Goal: Transaction & Acquisition: Purchase product/service

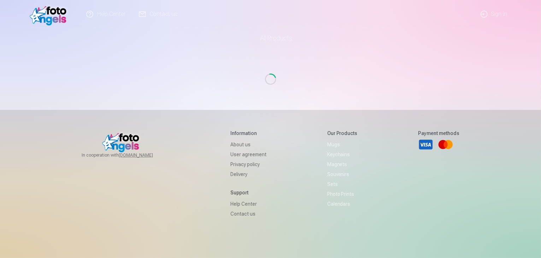
click at [486, 13] on link "Sign in" at bounding box center [494, 14] width 40 height 28
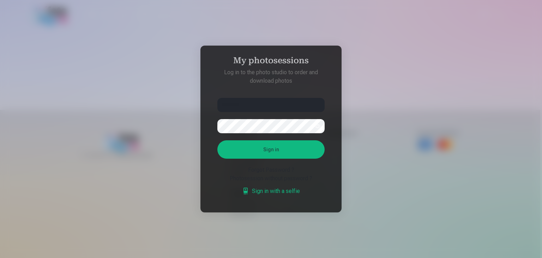
type input "********"
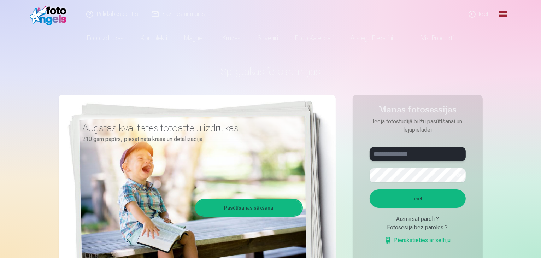
click at [427, 153] on input "text" at bounding box center [417, 154] width 96 height 14
click at [369, 189] on button "Ieiet" at bounding box center [417, 198] width 96 height 18
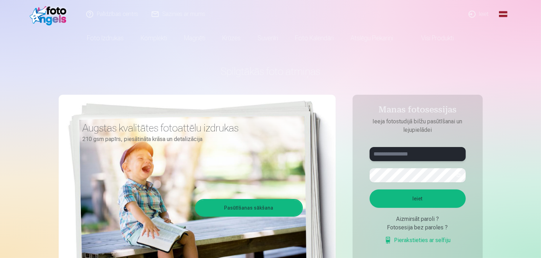
click at [369, 189] on button "Ieiet" at bounding box center [417, 198] width 96 height 18
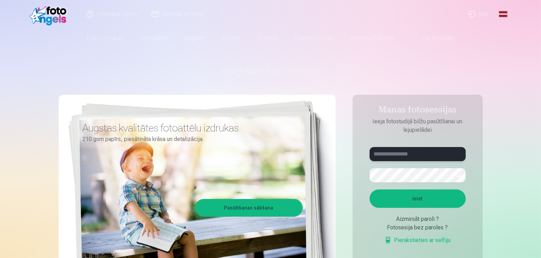
click at [369, 189] on button "Ieiet" at bounding box center [417, 198] width 96 height 18
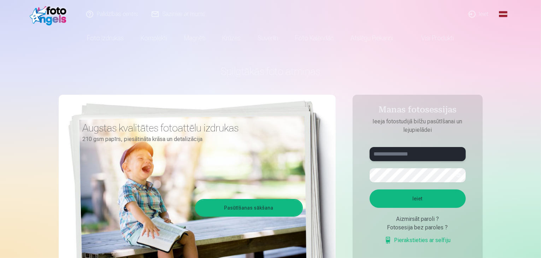
click at [369, 189] on button "Ieiet" at bounding box center [417, 198] width 96 height 18
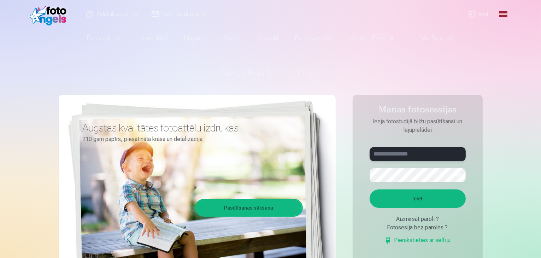
click at [369, 189] on button "Ieiet" at bounding box center [417, 198] width 96 height 18
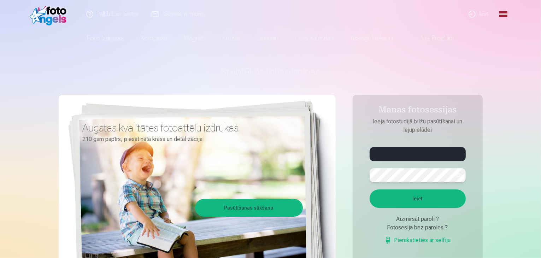
click at [369, 189] on button "Ieiet" at bounding box center [417, 198] width 96 height 18
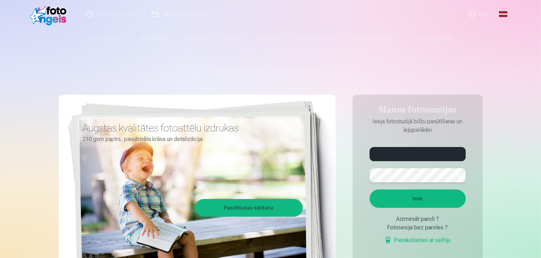
click at [369, 189] on button "Ieiet" at bounding box center [417, 198] width 96 height 18
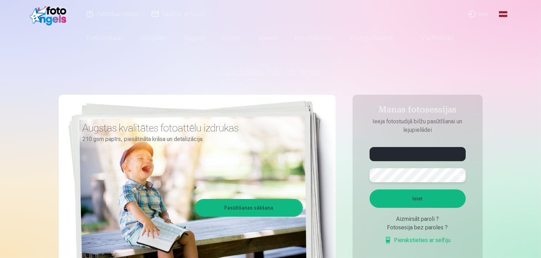
click at [369, 189] on button "Ieiet" at bounding box center [417, 198] width 96 height 18
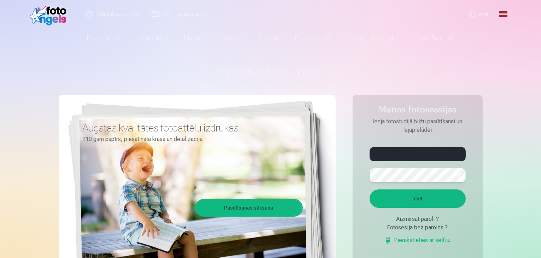
click at [369, 189] on button "Ieiet" at bounding box center [417, 198] width 96 height 18
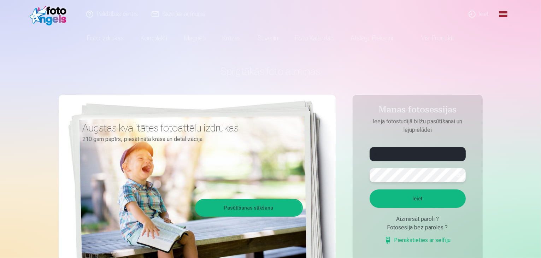
click at [369, 189] on button "Ieiet" at bounding box center [417, 198] width 96 height 18
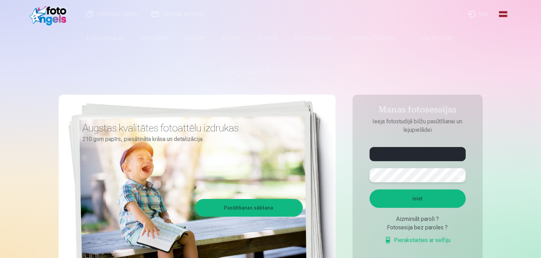
click at [369, 189] on button "Ieiet" at bounding box center [417, 198] width 96 height 18
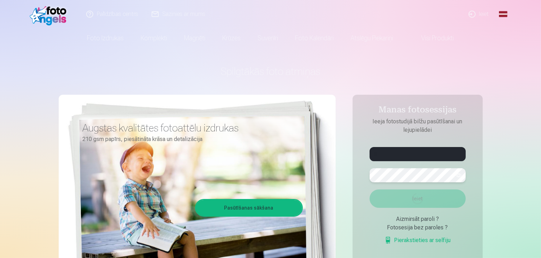
click at [369, 189] on button "Ieiet Loading..." at bounding box center [417, 198] width 96 height 18
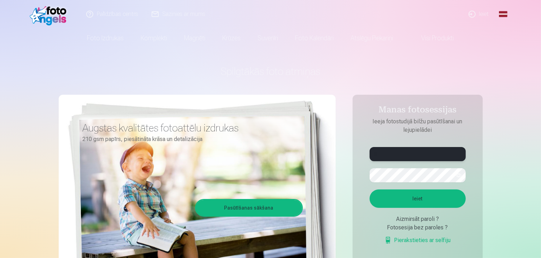
click at [427, 153] on input "**" at bounding box center [417, 154] width 96 height 14
type input "*"
click at [457, 174] on button "button" at bounding box center [458, 174] width 13 height 13
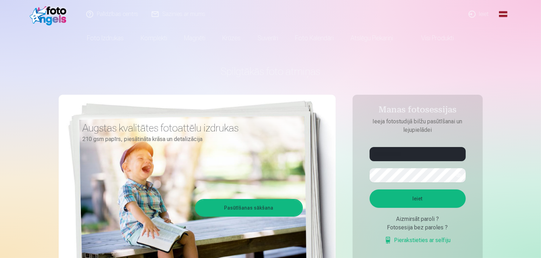
click at [425, 204] on button "Ieiet" at bounding box center [417, 198] width 96 height 18
click at [398, 153] on input "**********" at bounding box center [417, 154] width 96 height 14
click at [399, 154] on input "**********" at bounding box center [417, 154] width 96 height 14
type input "**********"
click at [427, 192] on button "Ieiet" at bounding box center [417, 198] width 96 height 18
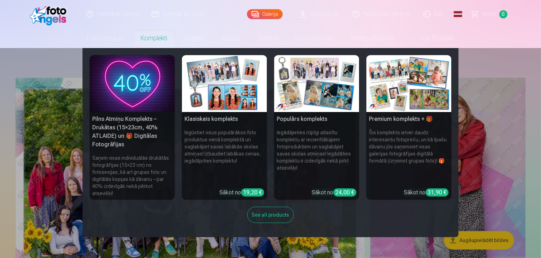
click at [159, 41] on link "Komplekti" at bounding box center [153, 38] width 43 height 20
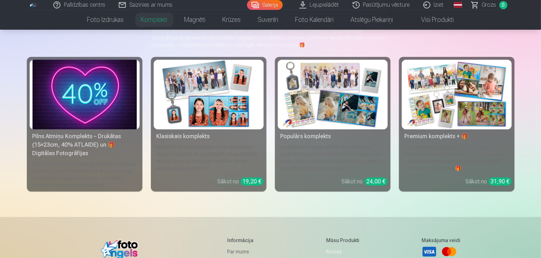
scroll to position [62, 0]
click at [197, 108] on img at bounding box center [208, 94] width 104 height 70
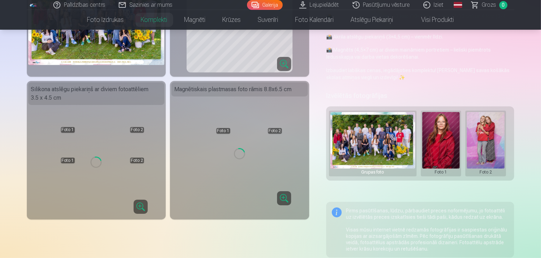
scroll to position [118, 0]
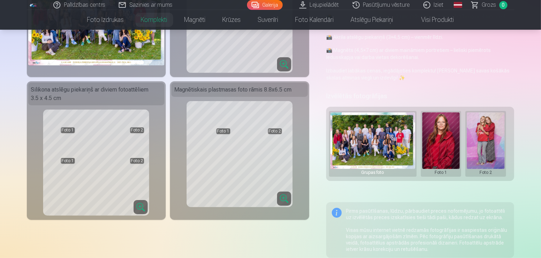
click at [349, 157] on img at bounding box center [372, 140] width 85 height 57
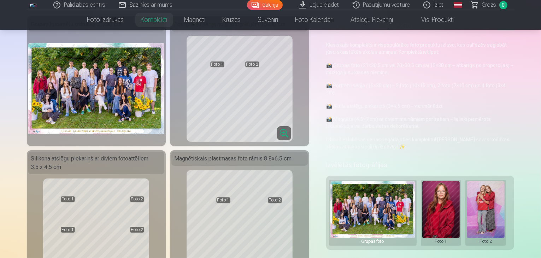
scroll to position [49, 0]
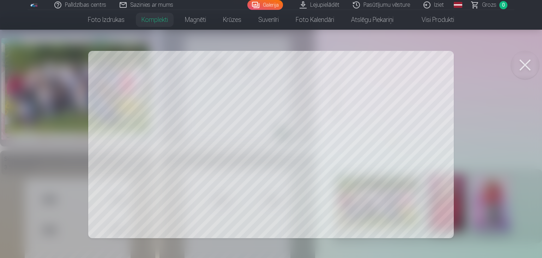
click at [528, 69] on button at bounding box center [525, 65] width 28 height 28
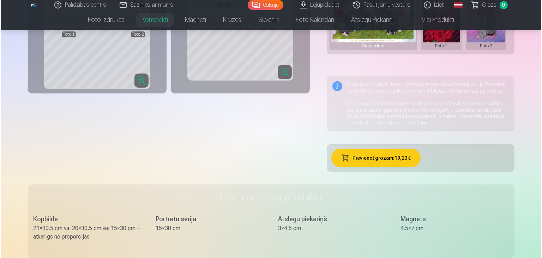
scroll to position [247, 0]
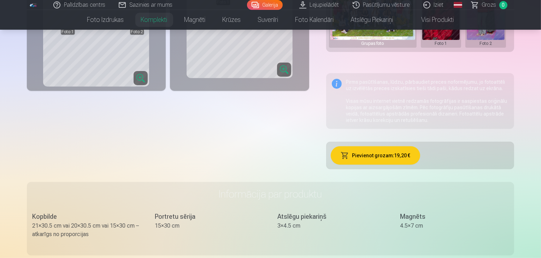
click at [371, 151] on button "Pievienot grozam : 19,20 €" at bounding box center [375, 155] width 89 height 18
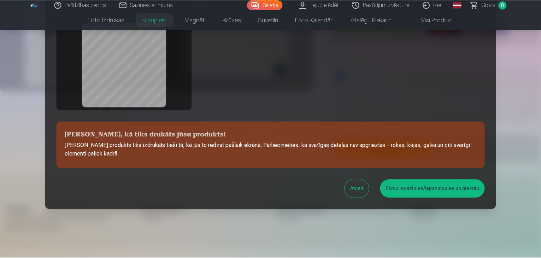
scroll to position [136, 0]
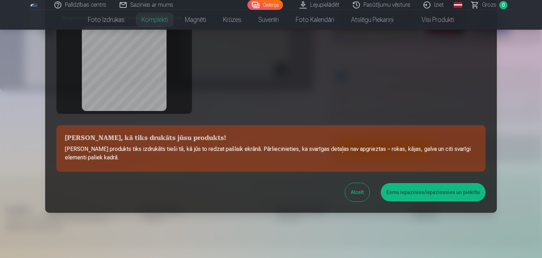
click at [409, 194] on button "Esmu iepazinies/iepazinusies un piekrītu" at bounding box center [433, 192] width 105 height 18
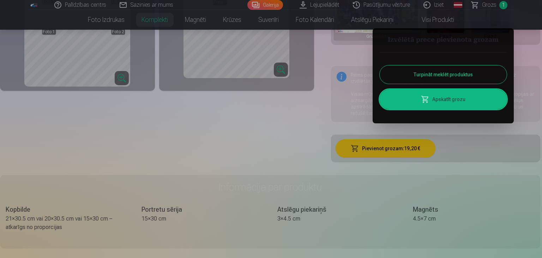
click at [403, 70] on button "Turpināt meklēt produktus" at bounding box center [443, 74] width 127 height 18
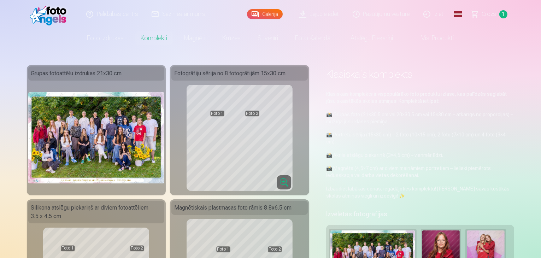
scroll to position [0, 0]
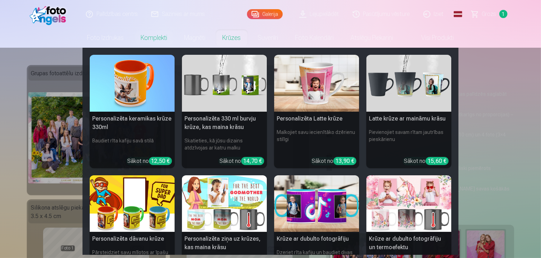
click at [236, 40] on link "Krūzes" at bounding box center [231, 38] width 35 height 20
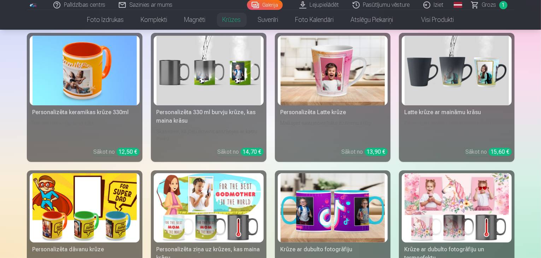
scroll to position [107, 0]
click at [76, 85] on img at bounding box center [84, 71] width 104 height 70
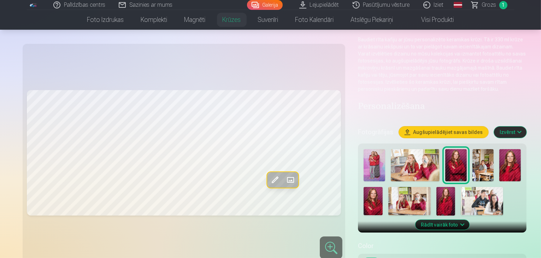
scroll to position [48, 0]
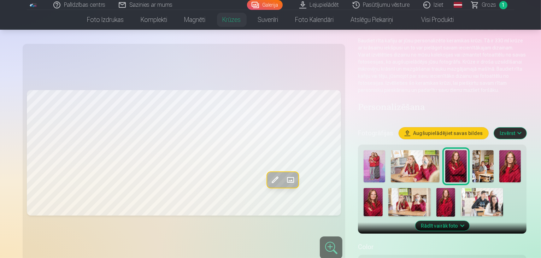
click at [285, 177] on span at bounding box center [290, 179] width 11 height 11
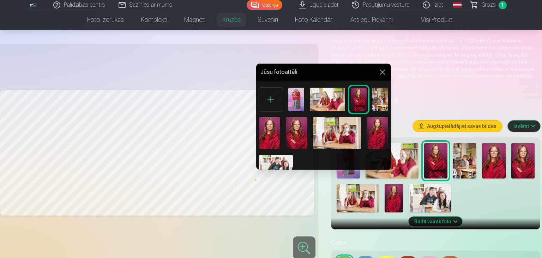
click at [379, 75] on button at bounding box center [383, 72] width 8 height 8
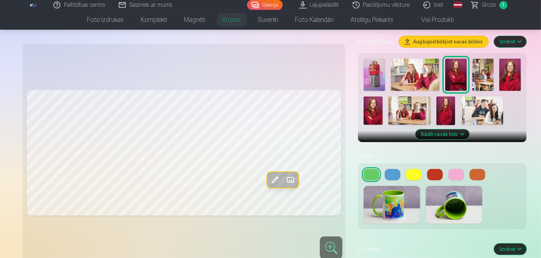
scroll to position [149, 0]
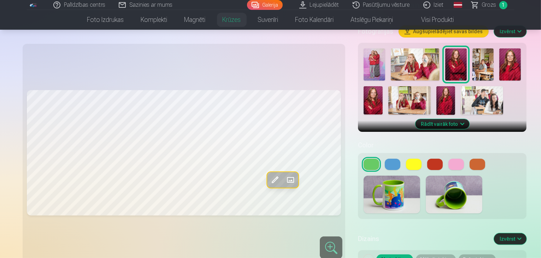
click at [385, 159] on button at bounding box center [393, 164] width 16 height 11
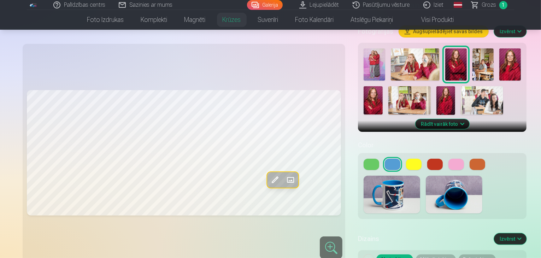
click at [406, 159] on button at bounding box center [414, 164] width 16 height 11
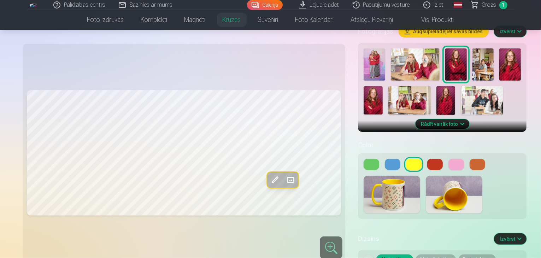
click at [427, 159] on button at bounding box center [435, 164] width 16 height 11
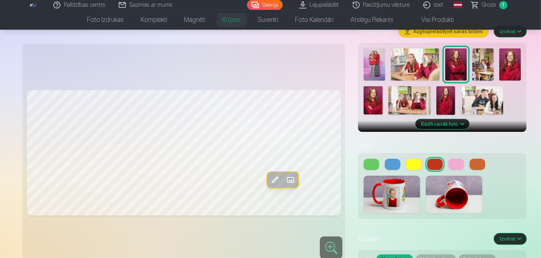
click at [448, 159] on button at bounding box center [456, 164] width 16 height 11
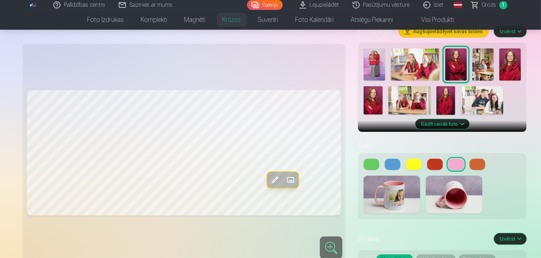
click at [427, 159] on button at bounding box center [435, 164] width 16 height 11
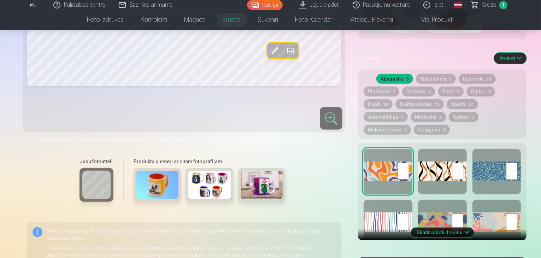
scroll to position [330, 0]
click at [494, 148] on div at bounding box center [496, 170] width 49 height 45
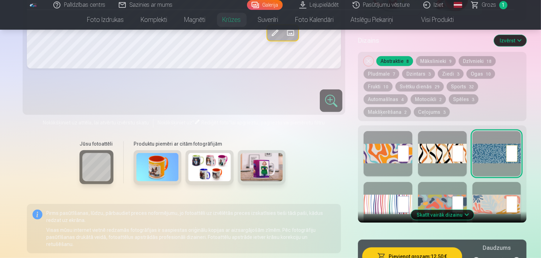
scroll to position [348, 0]
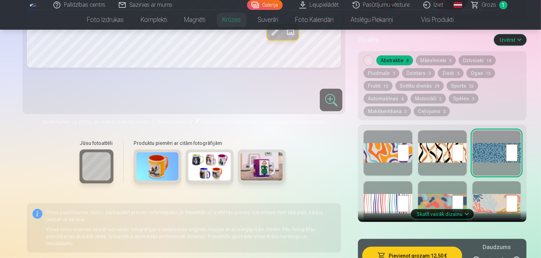
click at [441, 209] on button "Skatīt vairāk dizainu" at bounding box center [442, 214] width 63 height 10
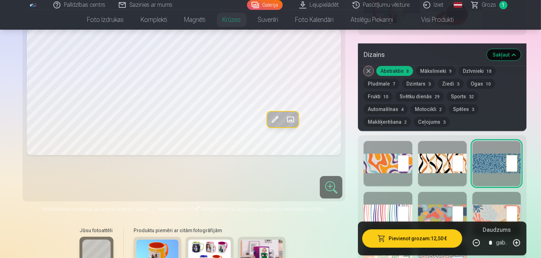
scroll to position [352, 0]
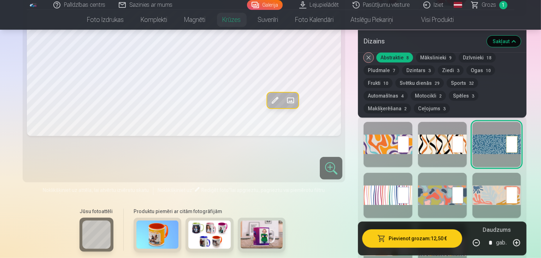
click at [438, 173] on div at bounding box center [442, 195] width 49 height 45
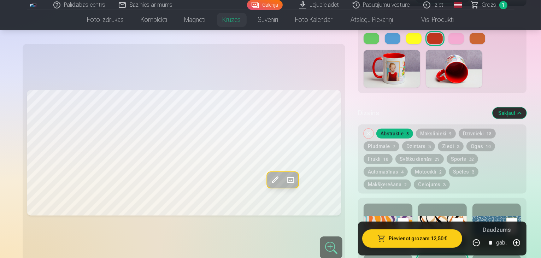
scroll to position [275, 0]
click at [416, 129] on button "Mākslinieki 9" at bounding box center [436, 134] width 40 height 10
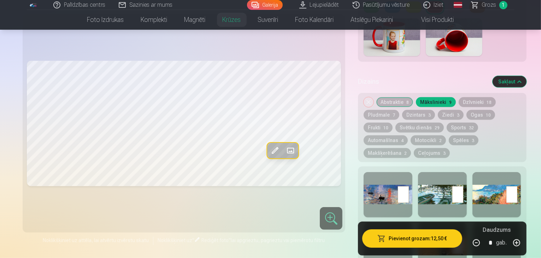
scroll to position [304, 0]
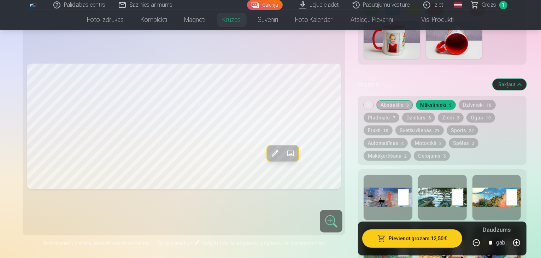
click at [458, 100] on button "Dzīvnieki 18" at bounding box center [476, 105] width 37 height 10
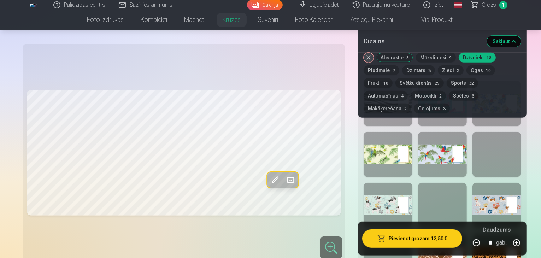
scroll to position [394, 0]
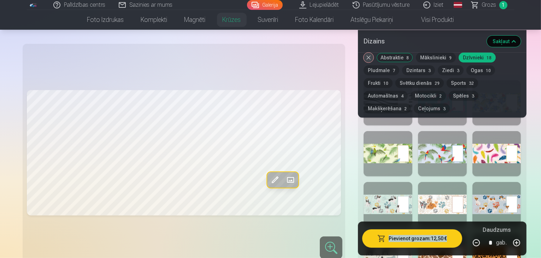
drag, startPoint x: 452, startPoint y: 157, endPoint x: 451, endPoint y: 245, distance: 88.6
click at [451, 245] on div "Personalizēšana Fotogrāfijas Augšupielādējiet savas bildes Izvērst Rādīt vairāk…" at bounding box center [442, 104] width 168 height 696
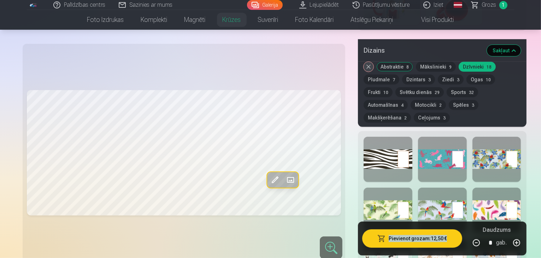
scroll to position [335, 0]
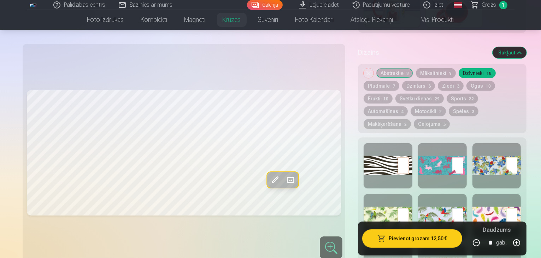
click at [446, 203] on div at bounding box center [442, 216] width 49 height 45
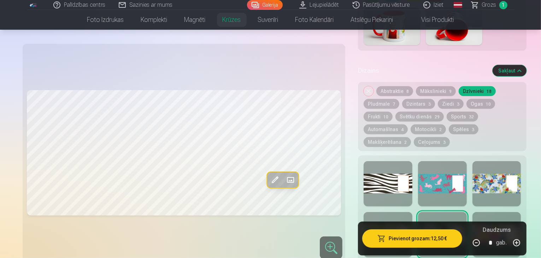
scroll to position [317, 0]
click at [399, 99] on button "Pludmale 7" at bounding box center [381, 104] width 36 height 10
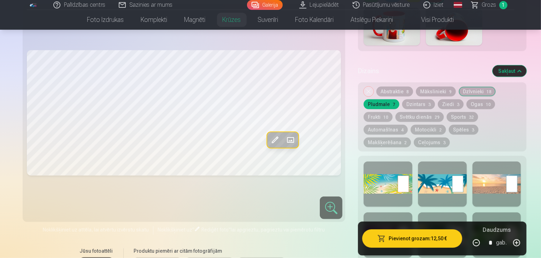
click at [402, 99] on button "Dzintars 3" at bounding box center [418, 104] width 33 height 10
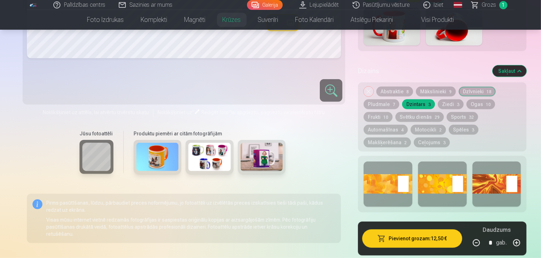
click at [438, 99] on button "Ziedi 3" at bounding box center [451, 104] width 26 height 10
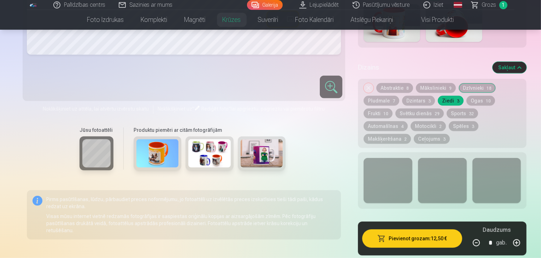
scroll to position [320, 0]
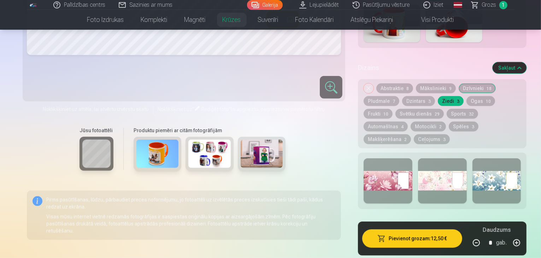
click at [367, 165] on div at bounding box center [387, 180] width 49 height 45
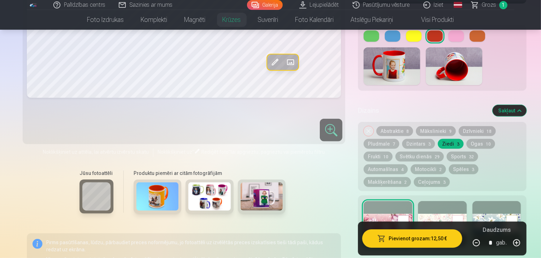
scroll to position [280, 0]
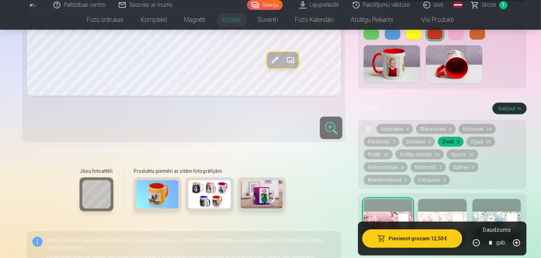
click at [466, 137] on button "Ogas 10" at bounding box center [480, 142] width 29 height 10
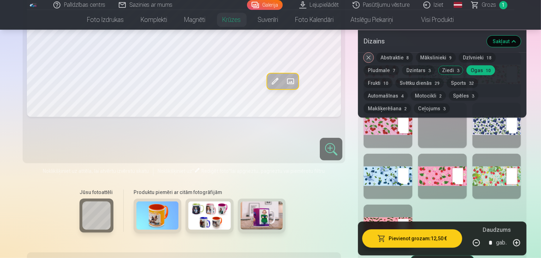
scroll to position [422, 0]
click at [421, 156] on div at bounding box center [442, 176] width 49 height 45
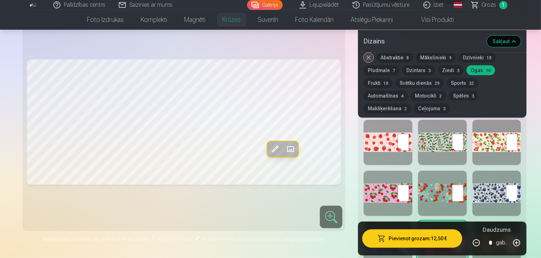
scroll to position [355, 0]
click at [363, 171] on div at bounding box center [387, 193] width 49 height 45
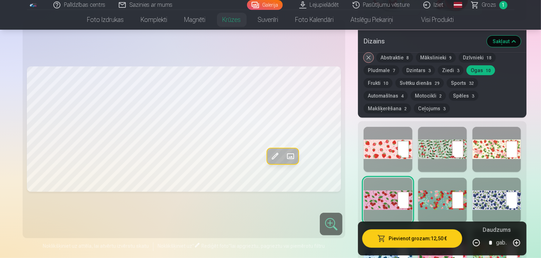
scroll to position [346, 0]
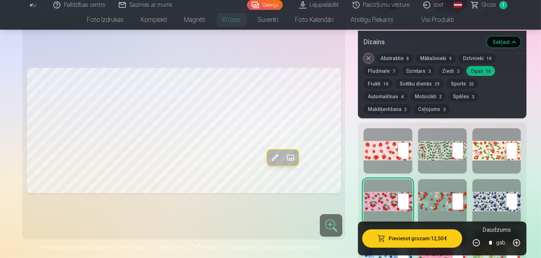
click at [392, 79] on button "Frukti 10" at bounding box center [377, 84] width 29 height 10
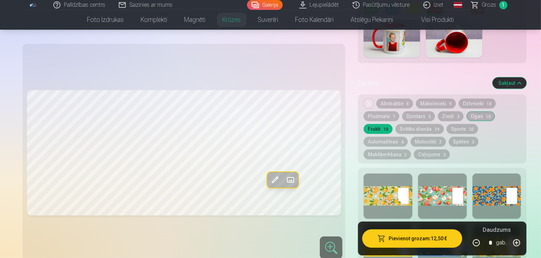
scroll to position [300, 0]
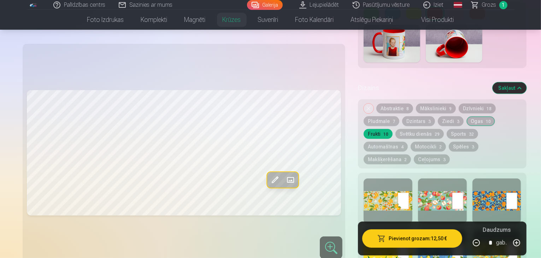
click at [444, 129] on button "Svētku dienās 29" at bounding box center [419, 134] width 48 height 10
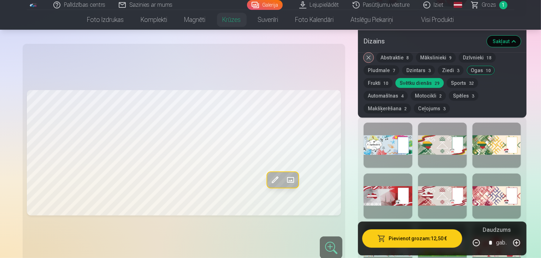
scroll to position [336, 0]
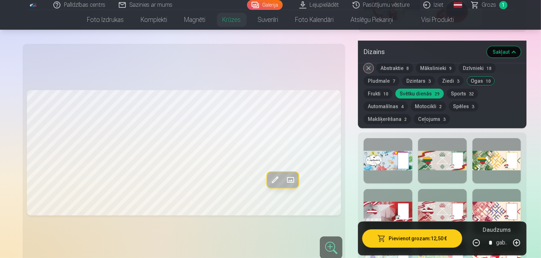
click at [446, 89] on button "Sports 32" at bounding box center [461, 94] width 31 height 10
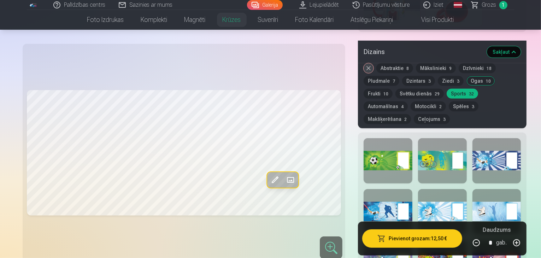
click at [392, 101] on button "Automašīnas 4" at bounding box center [385, 106] width 44 height 10
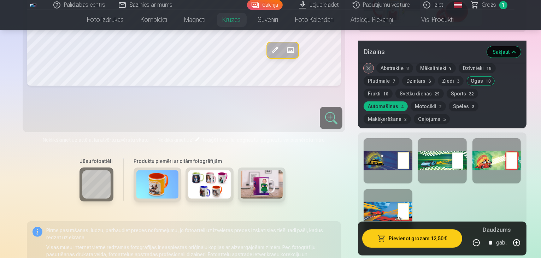
click at [429, 101] on button "Motocikli 2" at bounding box center [427, 106] width 35 height 10
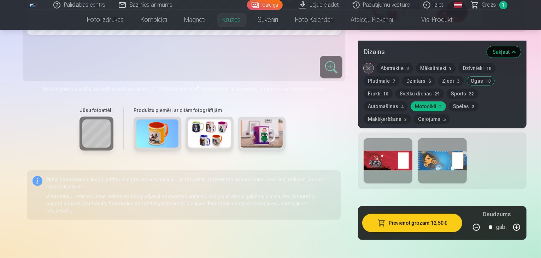
click at [460, 101] on button "Spēles 3" at bounding box center [463, 106] width 30 height 10
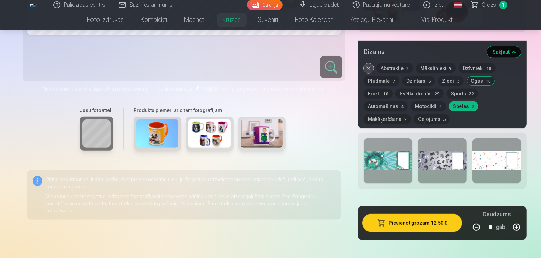
click at [411, 114] on button "Makšķerēšana 2" at bounding box center [386, 119] width 47 height 10
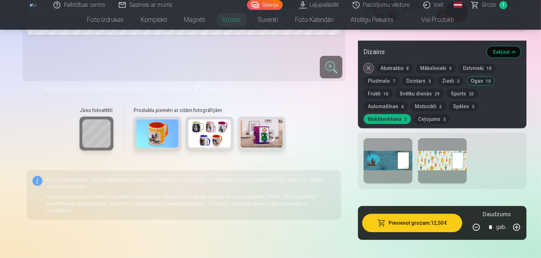
click at [414, 114] on button "Ceļojums 3" at bounding box center [432, 119] width 36 height 10
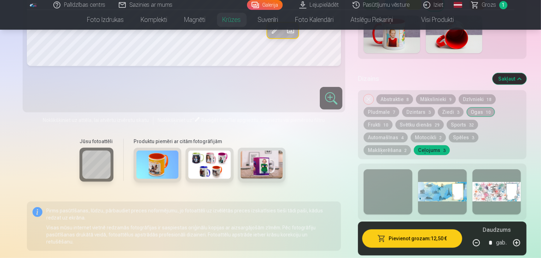
scroll to position [299, 0]
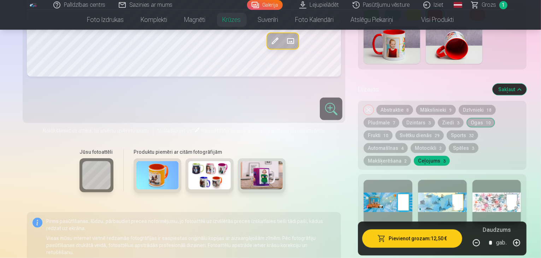
click at [376, 105] on button "Abstraktie 8" at bounding box center [394, 110] width 37 height 10
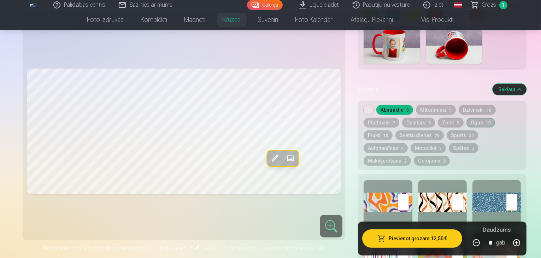
click at [416, 105] on button "Mākslinieki 9" at bounding box center [436, 110] width 40 height 10
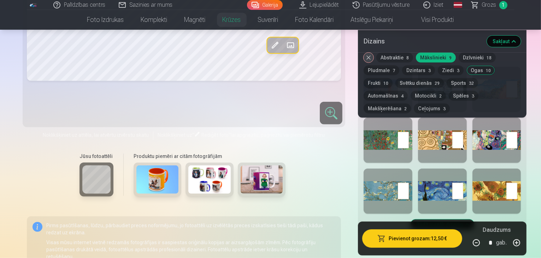
scroll to position [407, 0]
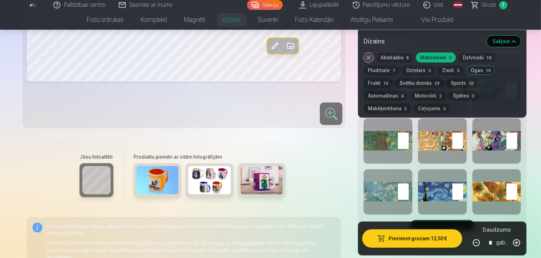
click at [440, 169] on div at bounding box center [442, 191] width 49 height 45
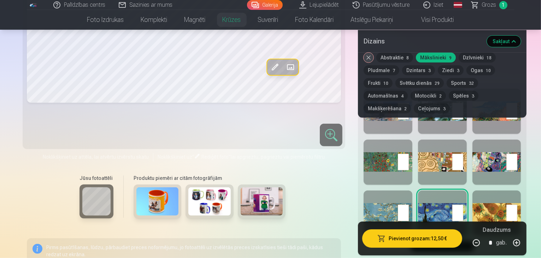
scroll to position [387, 0]
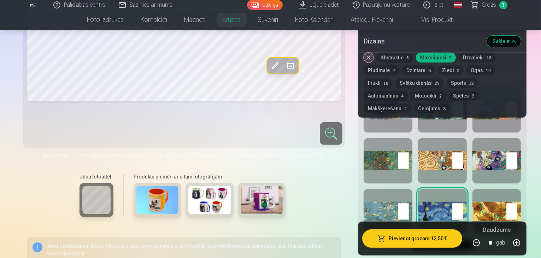
click at [376, 138] on div at bounding box center [387, 160] width 49 height 45
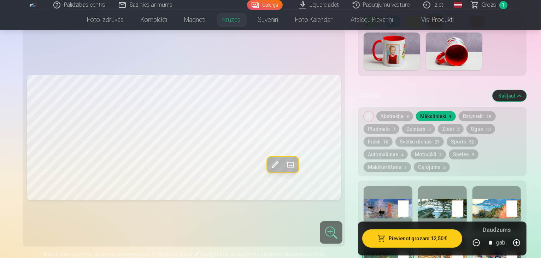
scroll to position [292, 0]
click at [458, 112] on button "Dzīvnieki 18" at bounding box center [476, 117] width 37 height 10
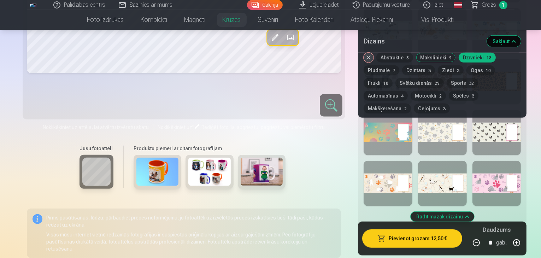
scroll to position [568, 0]
click at [432, 161] on div at bounding box center [442, 183] width 49 height 45
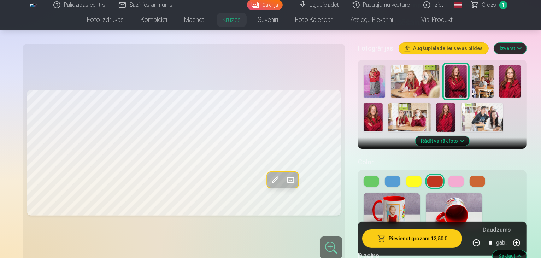
scroll to position [149, 0]
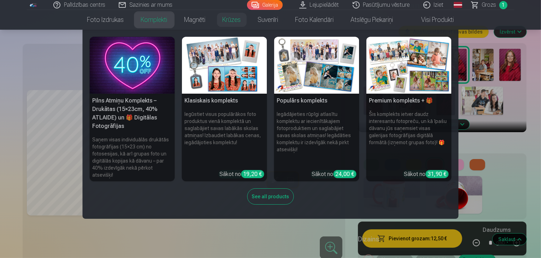
click at [151, 14] on link "Komplekti" at bounding box center [153, 20] width 43 height 20
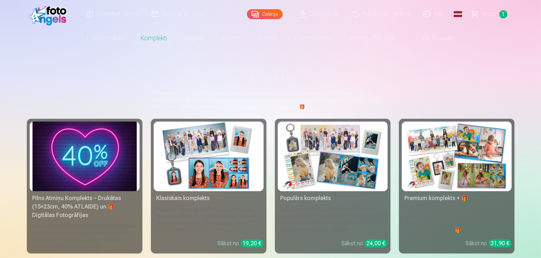
scroll to position [44, 0]
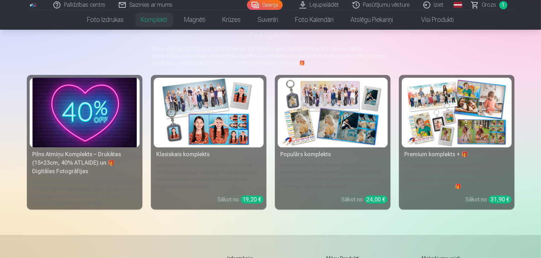
click at [225, 121] on img at bounding box center [208, 113] width 104 height 70
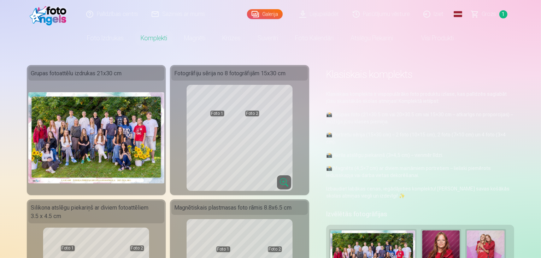
click at [68, 159] on img at bounding box center [96, 137] width 136 height 91
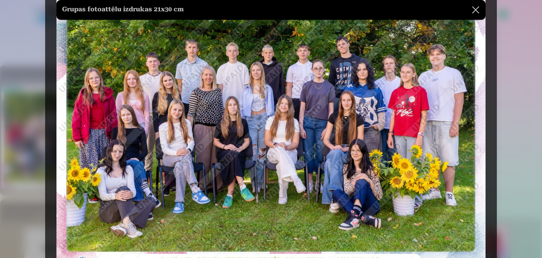
scroll to position [73, 0]
click at [479, 12] on button at bounding box center [476, 10] width 20 height 20
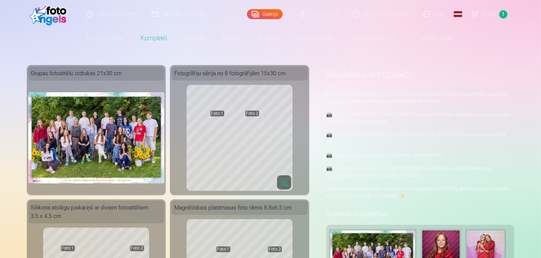
click at [76, 99] on img at bounding box center [96, 137] width 136 height 91
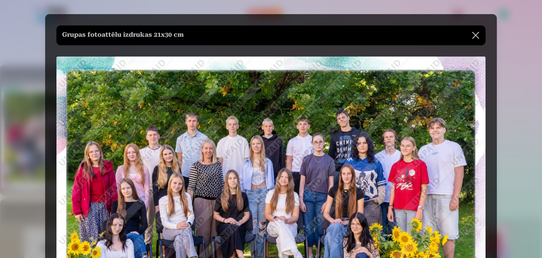
click at [209, 40] on div "Grupas fotoattēlu izdrukas 21x30 cm" at bounding box center [271, 35] width 429 height 20
click at [161, 35] on h5 "Grupas fotoattēlu izdrukas 21x30 cm" at bounding box center [123, 35] width 122 height 10
drag, startPoint x: 161, startPoint y: 35, endPoint x: 272, endPoint y: 131, distance: 146.9
click at [272, 131] on div "Grupas fotoattēlu izdrukas 21x30 cm" at bounding box center [271, 184] width 452 height 340
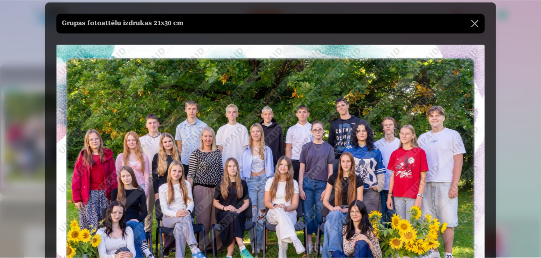
scroll to position [12, 0]
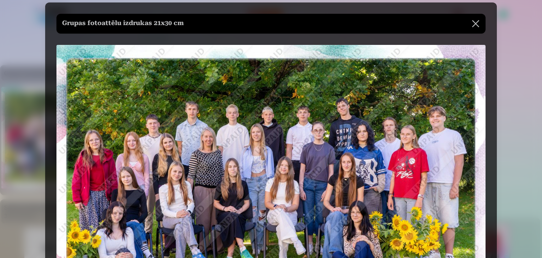
click at [482, 22] on button at bounding box center [476, 24] width 20 height 20
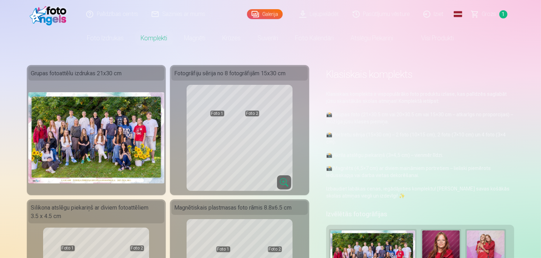
click at [48, 76] on div "Grupas fotoattēlu izdrukas 21x30 cm" at bounding box center [96, 73] width 136 height 14
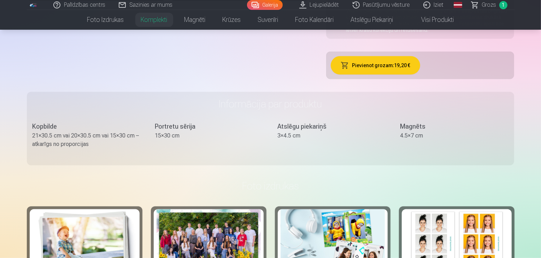
scroll to position [338, 0]
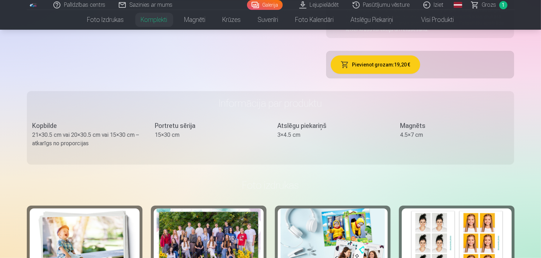
click at [32, 131] on div "21×30.5 cm vai 20×30.5 cm vai 15×30 cm – atkarīgs no proporcijas" at bounding box center [86, 139] width 108 height 17
click at [491, 3] on span "Grozs" at bounding box center [489, 5] width 14 height 8
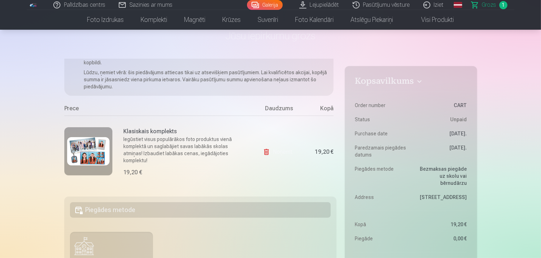
scroll to position [35, 0]
click at [283, 151] on link "Noņemt" at bounding box center [279, 152] width 32 height 14
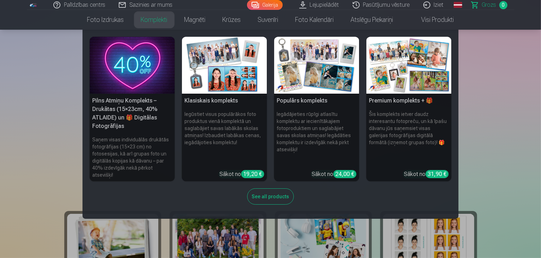
click at [144, 19] on link "Komplekti" at bounding box center [153, 20] width 43 height 20
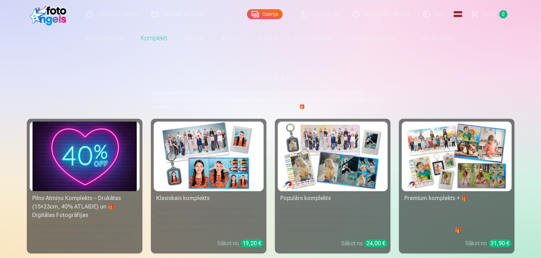
click at [210, 183] on img at bounding box center [208, 156] width 104 height 70
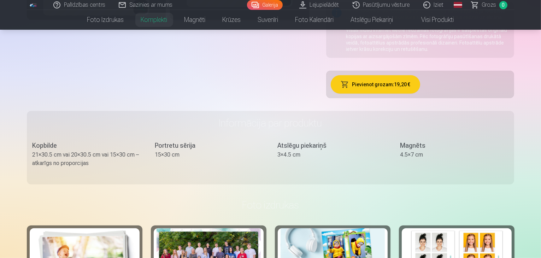
scroll to position [353, 0]
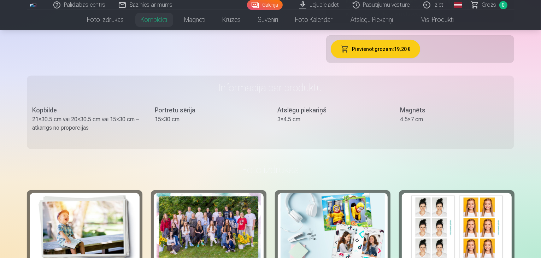
click at [32, 115] on div "21×30.5 cm vai 20×30.5 cm vai 15×30 cm – atkarīgs no proporcijas" at bounding box center [86, 123] width 108 height 17
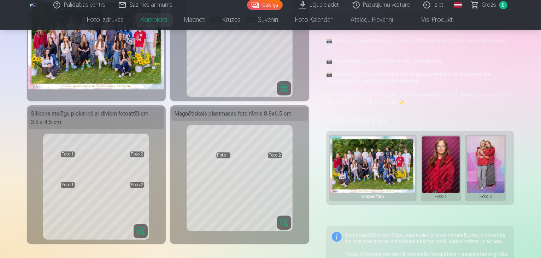
scroll to position [106, 0]
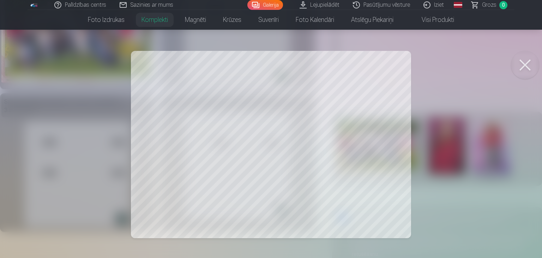
click at [533, 73] on button at bounding box center [525, 65] width 28 height 28
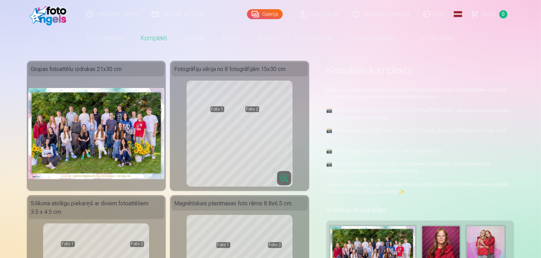
scroll to position [0, 0]
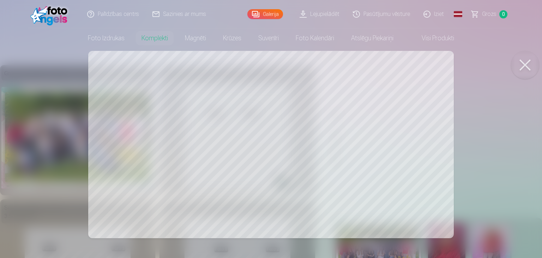
click at [531, 63] on button at bounding box center [525, 65] width 28 height 28
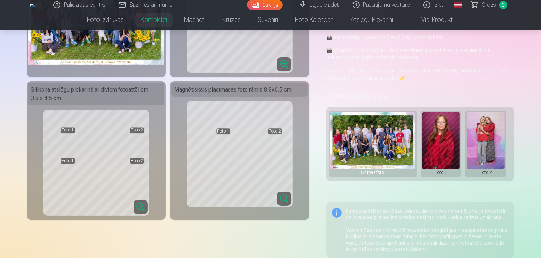
scroll to position [141, 0]
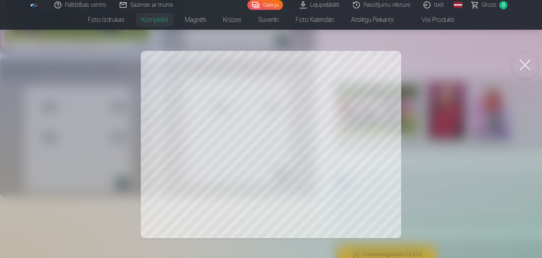
click at [529, 64] on button at bounding box center [525, 65] width 28 height 28
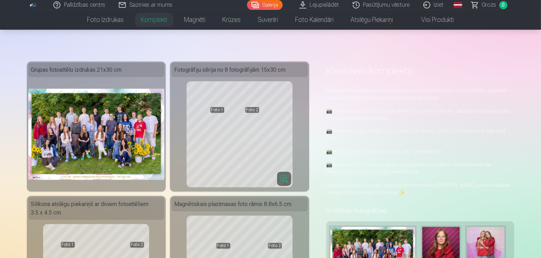
scroll to position [0, 0]
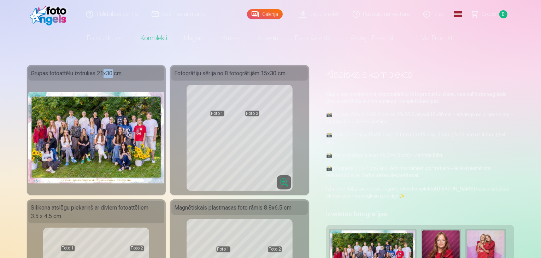
drag, startPoint x: 86, startPoint y: 72, endPoint x: 79, endPoint y: 79, distance: 10.0
click at [78, 77] on div "Grupas fotoattēlu izdrukas 21x30 cm" at bounding box center [96, 73] width 136 height 14
click at [109, 76] on div "Grupas fotoattēlu izdrukas 21x30 cm" at bounding box center [96, 73] width 136 height 14
click at [86, 75] on div "Grupas fotoattēlu izdrukas 21x30 cm" at bounding box center [96, 73] width 136 height 14
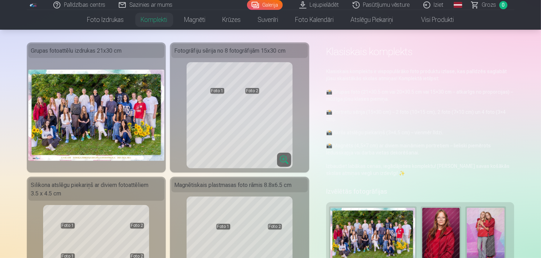
scroll to position [35, 0]
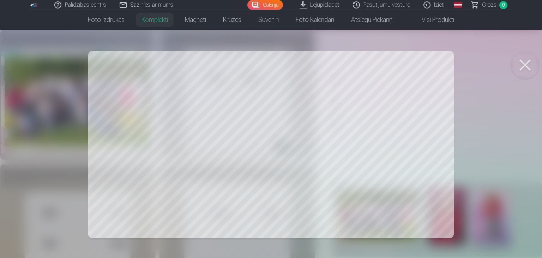
click at [530, 70] on button at bounding box center [525, 65] width 28 height 28
click at [295, 85] on div at bounding box center [271, 129] width 542 height 258
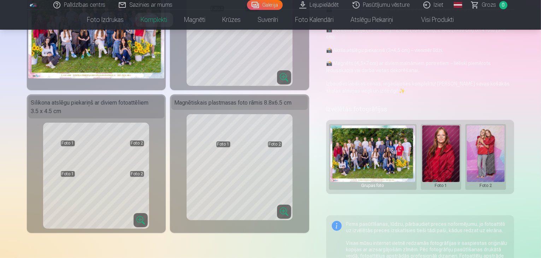
scroll to position [106, 0]
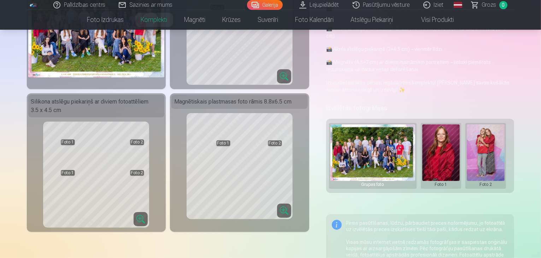
click at [451, 163] on button at bounding box center [441, 155] width 38 height 63
click at [486, 171] on div at bounding box center [270, 129] width 541 height 258
click at [456, 170] on button at bounding box center [441, 155] width 38 height 63
click at [452, 153] on button "Nomainiet foto" at bounding box center [446, 149] width 58 height 20
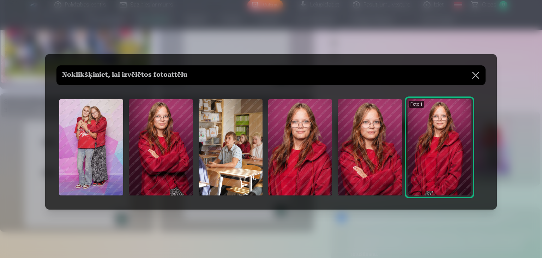
click at [386, 139] on img at bounding box center [370, 147] width 64 height 96
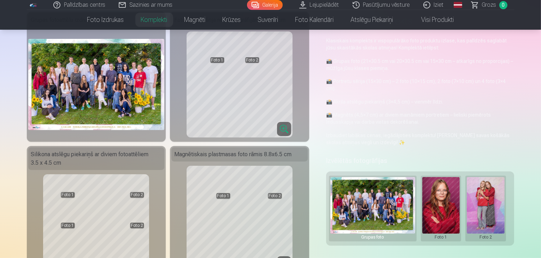
scroll to position [35, 0]
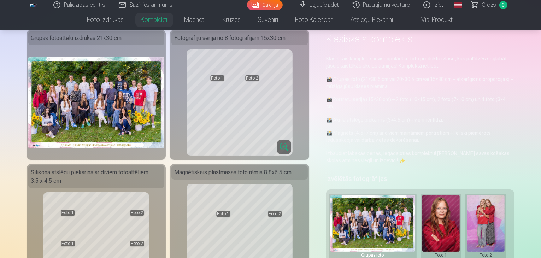
click at [350, 196] on img at bounding box center [372, 223] width 85 height 57
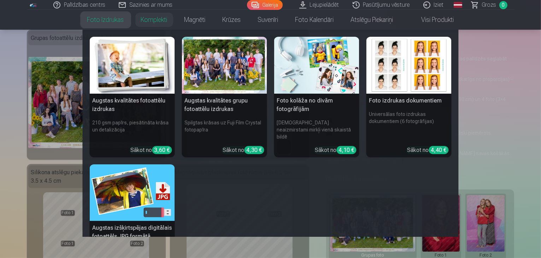
click at [119, 20] on link "Foto izdrukas" at bounding box center [106, 20] width 54 height 20
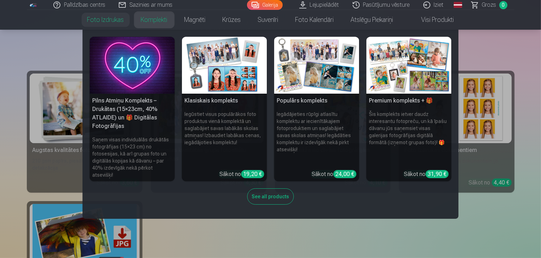
scroll to position [71, 0]
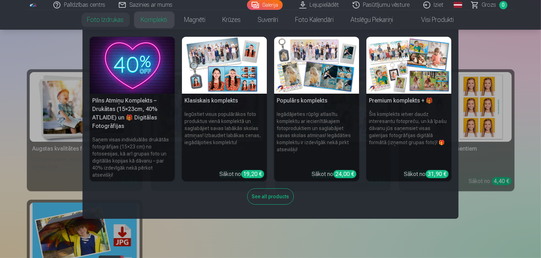
click at [18, 40] on nav "Pilns Atmiņu Komplekts – Drukātas (15×23cm, 40% ATLAIDE) un 🎁 Digitālas Fotogrā…" at bounding box center [270, 124] width 541 height 189
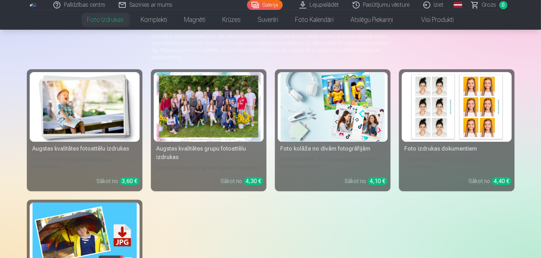
click at [180, 120] on div at bounding box center [208, 107] width 104 height 70
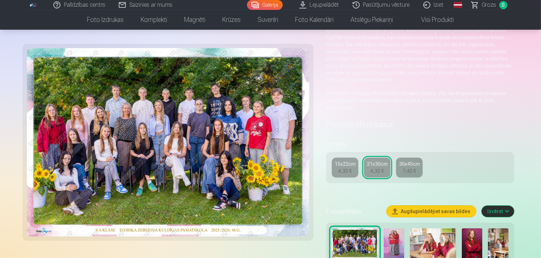
scroll to position [71, 0]
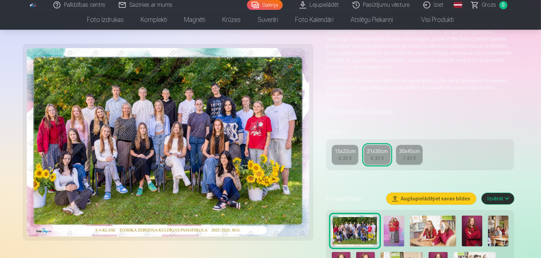
click at [374, 145] on link "21x30cm 4,30 €" at bounding box center [377, 155] width 26 height 20
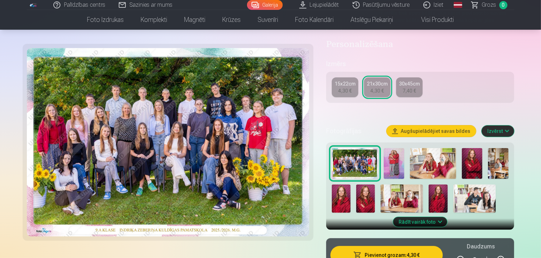
scroll to position [141, 0]
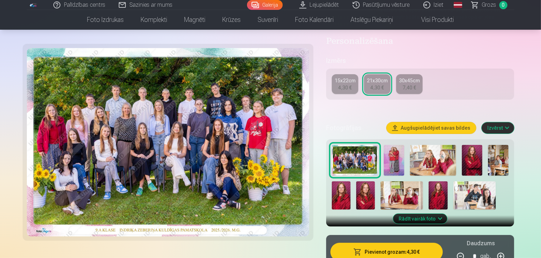
click at [160, 125] on img at bounding box center [168, 142] width 282 height 188
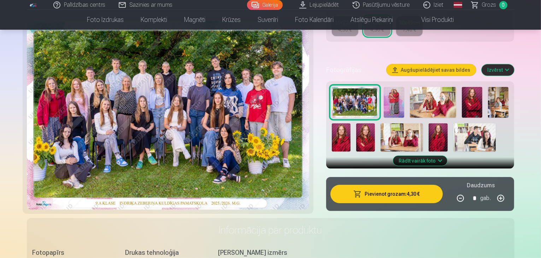
scroll to position [212, 0]
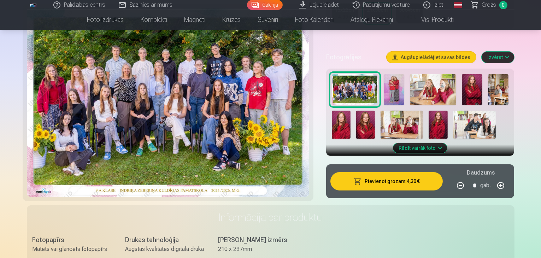
click at [380, 172] on button "Pievienot grozam : 4,30 €" at bounding box center [386, 181] width 113 height 18
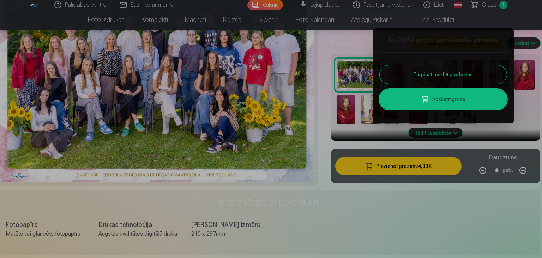
click at [395, 72] on button "Turpināt meklēt produktus" at bounding box center [443, 74] width 127 height 18
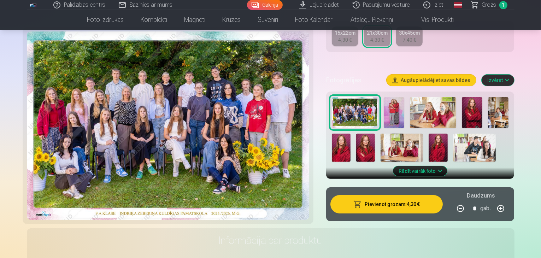
scroll to position [177, 0]
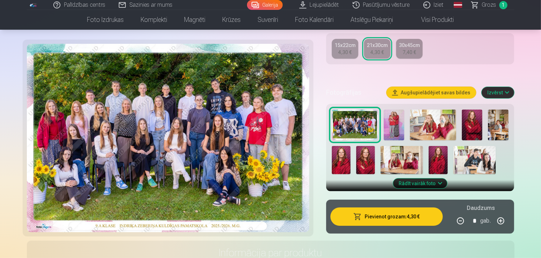
click at [356, 149] on img at bounding box center [365, 160] width 19 height 28
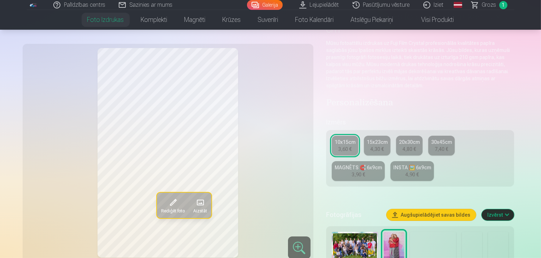
scroll to position [71, 0]
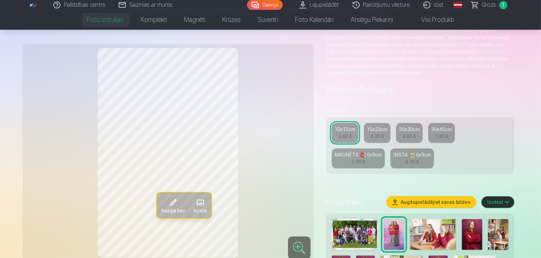
click at [275, 156] on div "Rediģēt foto Aizstāt" at bounding box center [168, 152] width 282 height 209
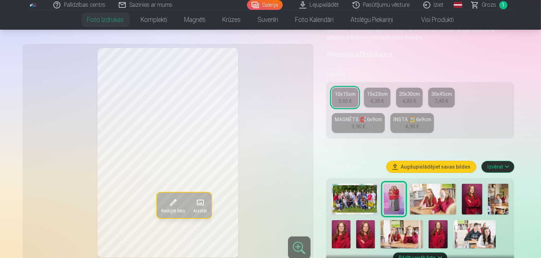
click at [294, 153] on div "Rediģēt foto Aizstāt" at bounding box center [168, 152] width 282 height 209
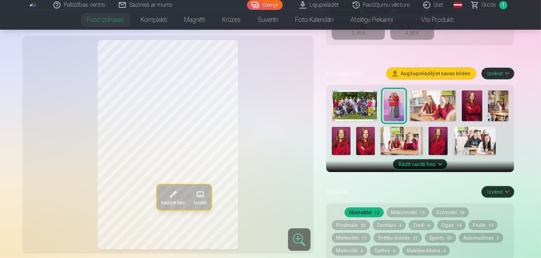
scroll to position [212, 0]
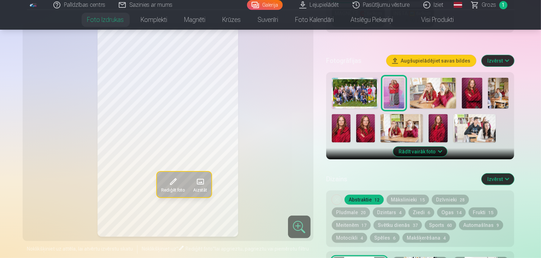
click at [408, 195] on button "Mākslinieki 15" at bounding box center [407, 200] width 42 height 10
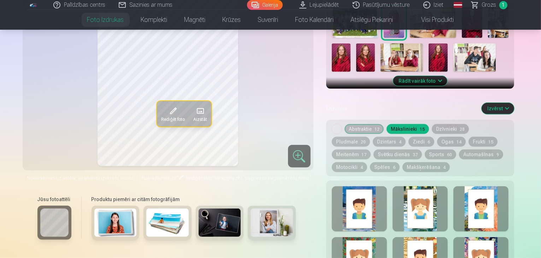
scroll to position [247, 0]
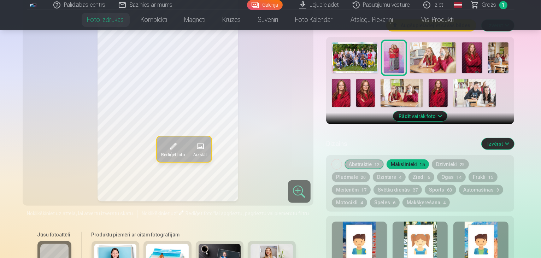
click at [370, 185] on button "Meitenēm 17" at bounding box center [351, 190] width 39 height 10
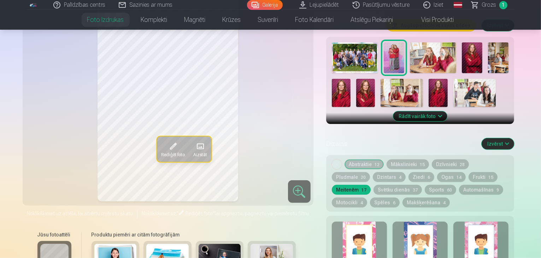
click at [373, 185] on button "Svētku dienās 37" at bounding box center [397, 190] width 48 height 10
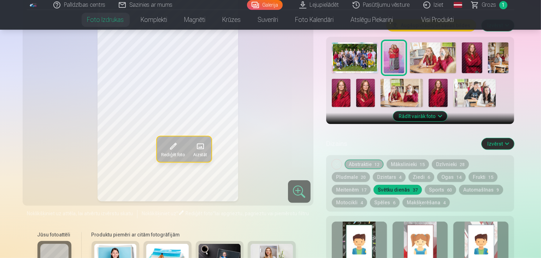
click at [430, 221] on div at bounding box center [419, 243] width 55 height 45
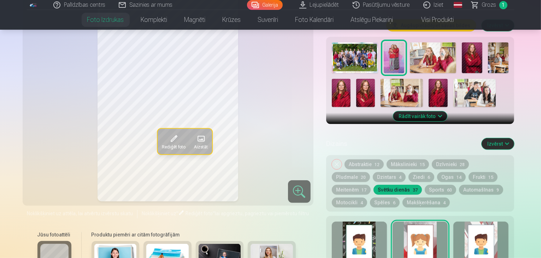
click at [431, 221] on div at bounding box center [419, 243] width 55 height 45
click at [340, 159] on button "Noņemiet dizainu" at bounding box center [337, 164] width 10 height 10
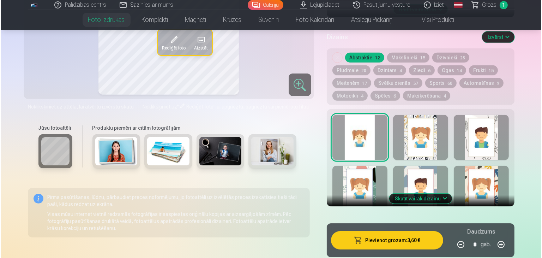
scroll to position [360, 0]
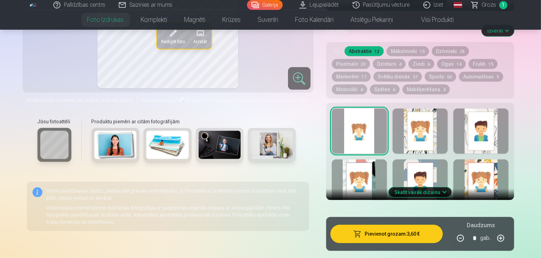
click at [415, 225] on button "Pievienot grozam : 3,60 €" at bounding box center [386, 234] width 113 height 18
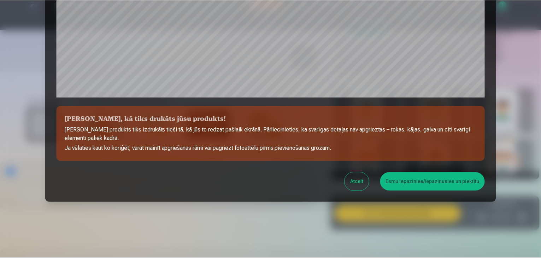
scroll to position [251, 0]
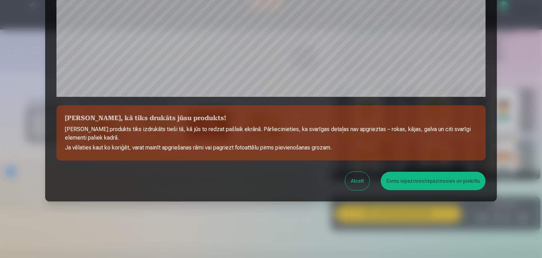
click at [422, 188] on button "Esmu iepazinies/iepazinusies un piekrītu" at bounding box center [433, 181] width 105 height 18
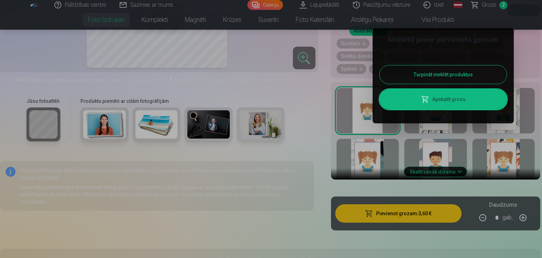
click at [492, 76] on button "Turpināt meklēt produktus" at bounding box center [443, 74] width 127 height 18
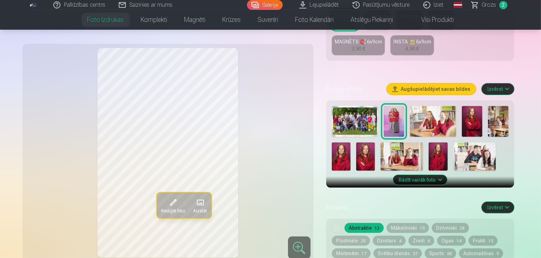
scroll to position [184, 0]
click at [447, 175] on button "Rādīt vairāk foto" at bounding box center [420, 180] width 54 height 10
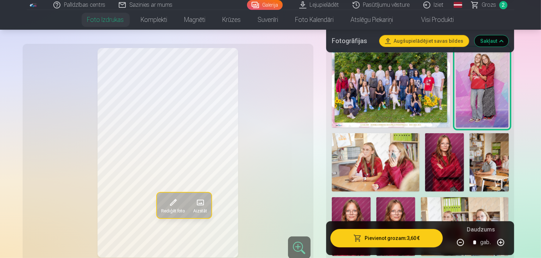
scroll to position [219, 0]
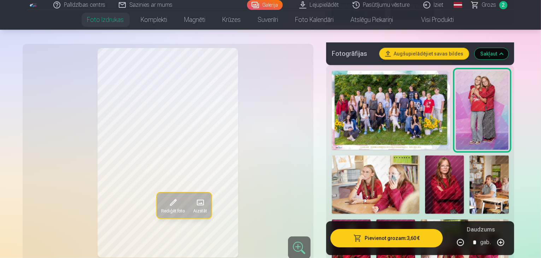
click at [370, 219] on img at bounding box center [351, 248] width 39 height 58
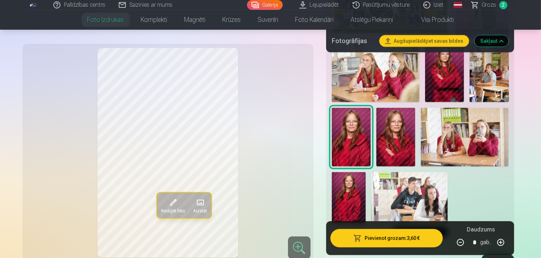
scroll to position [325, 0]
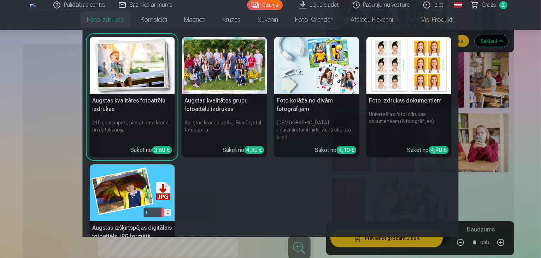
click at [493, 167] on nav "Augstas kvalitātes fotoattēlu izdrukas 210 gsm papīrs, piesātināta krāsa un det…" at bounding box center [270, 133] width 541 height 207
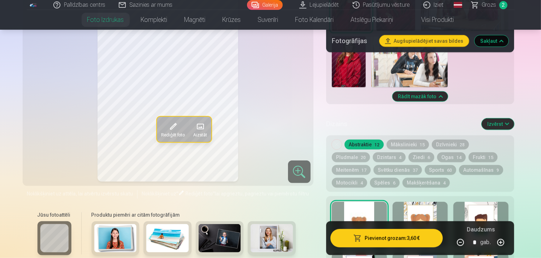
scroll to position [501, 0]
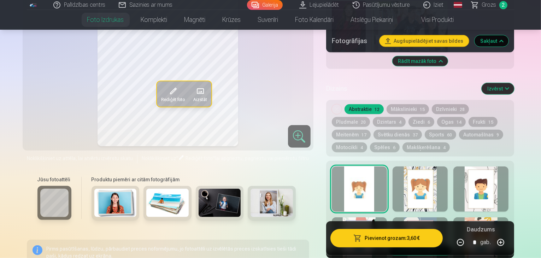
click at [445, 245] on button "Skatīt vairāk dizainu" at bounding box center [419, 250] width 63 height 10
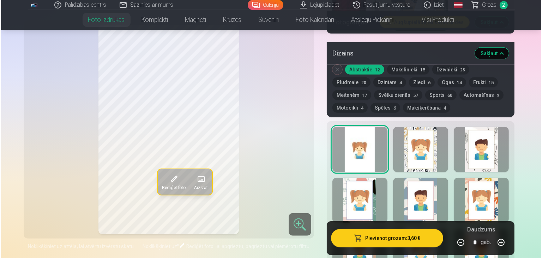
scroll to position [572, 0]
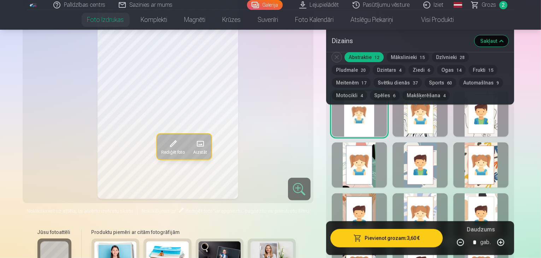
click at [411, 238] on button "Pievienot grozam : 3,60 €" at bounding box center [386, 238] width 113 height 18
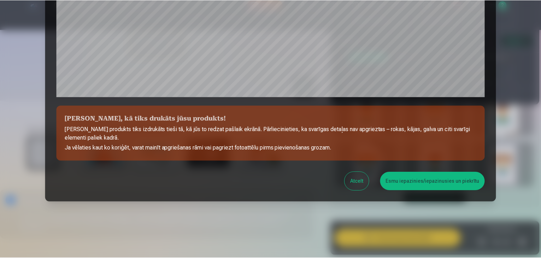
scroll to position [251, 0]
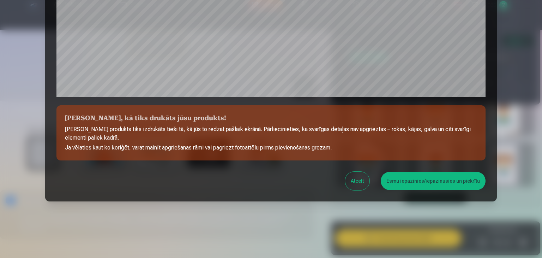
click at [432, 184] on button "Esmu iepazinies/iepazinusies un piekrītu" at bounding box center [433, 181] width 105 height 18
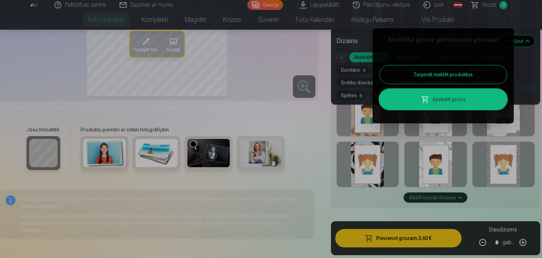
click at [463, 77] on button "Turpināt meklēt produktus" at bounding box center [443, 74] width 127 height 18
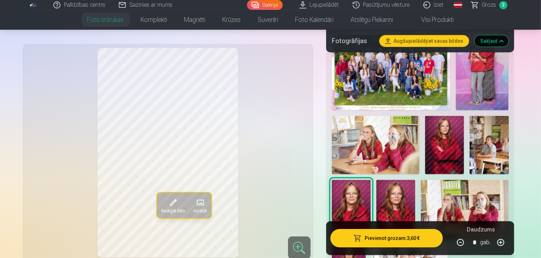
scroll to position [254, 0]
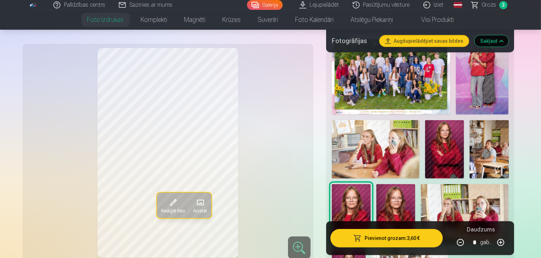
click at [415, 184] on img at bounding box center [395, 213] width 39 height 59
click at [425, 120] on img at bounding box center [444, 149] width 39 height 59
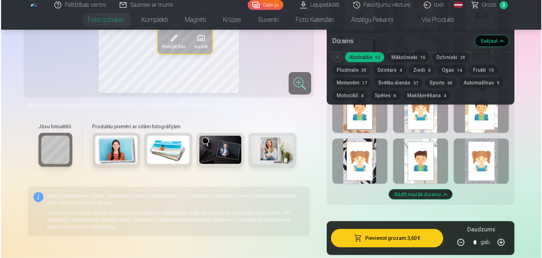
scroll to position [678, 0]
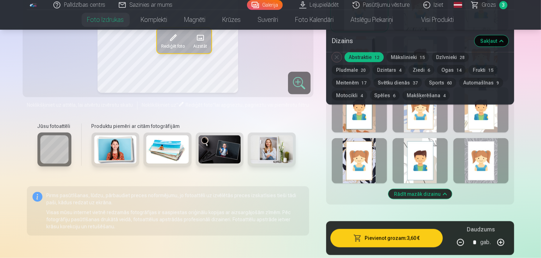
click at [424, 229] on button "Pievienot grozam : 3,60 €" at bounding box center [386, 238] width 113 height 18
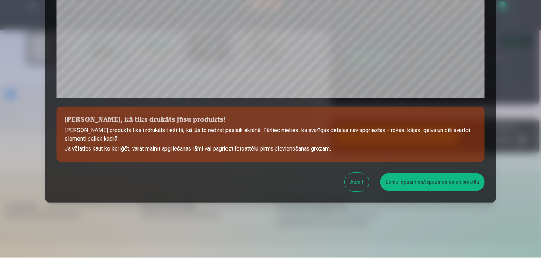
scroll to position [251, 0]
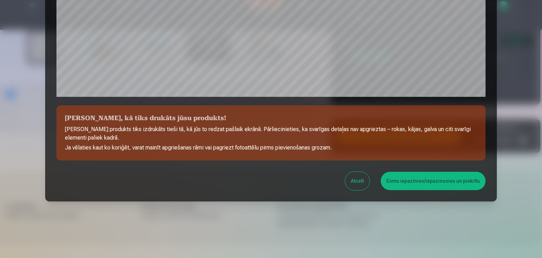
click at [429, 180] on button "Esmu iepazinies/iepazinusies un piekrītu" at bounding box center [433, 181] width 105 height 18
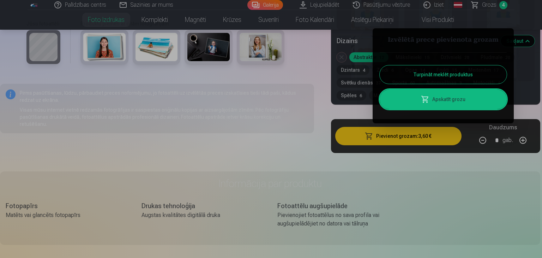
click at [469, 78] on button "Turpināt meklēt produktus" at bounding box center [443, 74] width 127 height 18
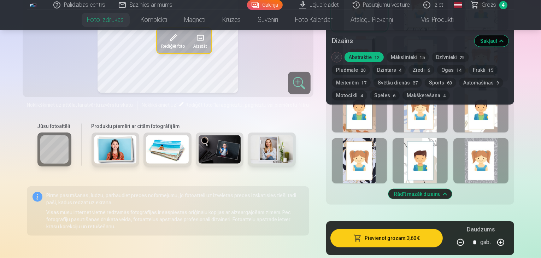
scroll to position [643, 0]
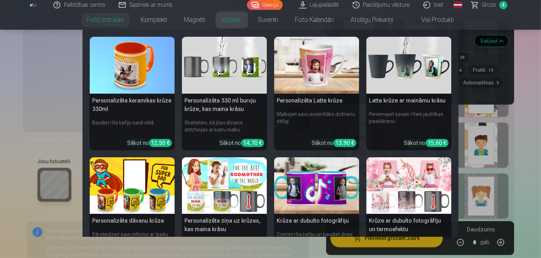
click at [139, 71] on img at bounding box center [132, 65] width 85 height 57
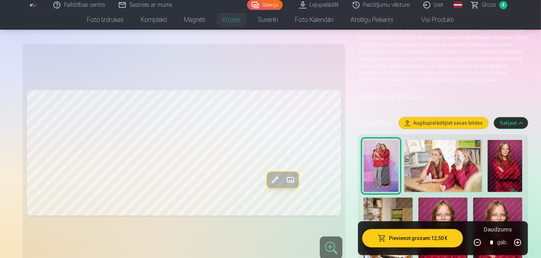
scroll to position [71, 0]
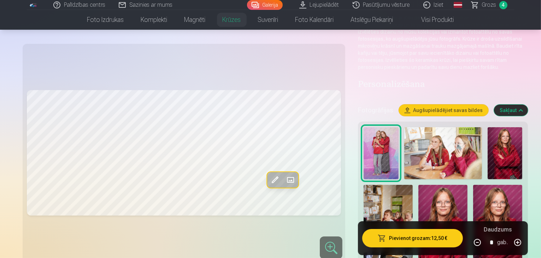
click at [473, 185] on img at bounding box center [497, 222] width 49 height 74
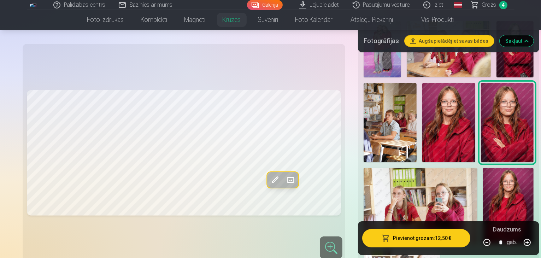
scroll to position [212, 0]
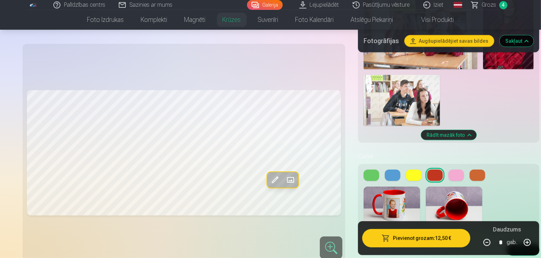
scroll to position [353, 0]
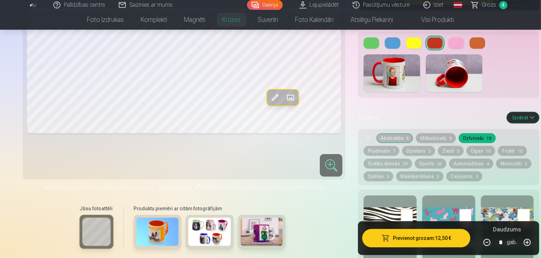
scroll to position [494, 0]
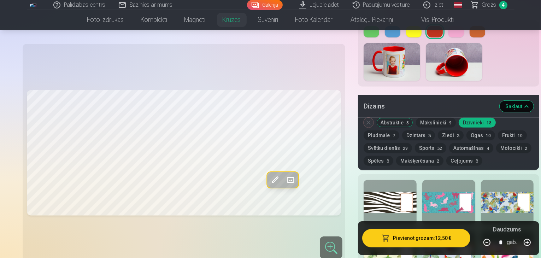
scroll to position [530, 0]
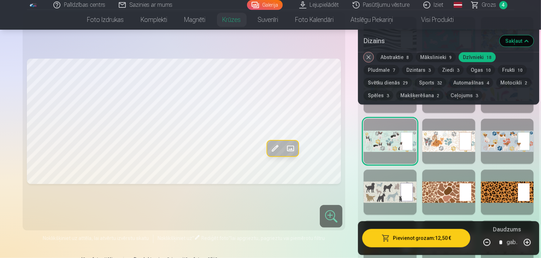
scroll to position [671, 0]
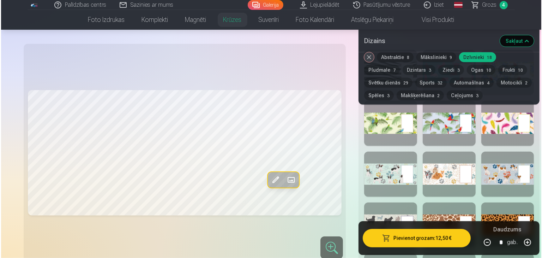
scroll to position [636, 0]
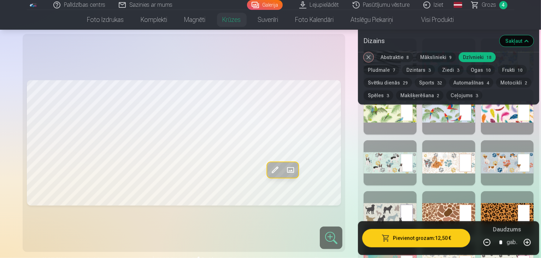
click at [410, 240] on button "Pievienot grozam : 12,50 €" at bounding box center [416, 238] width 108 height 18
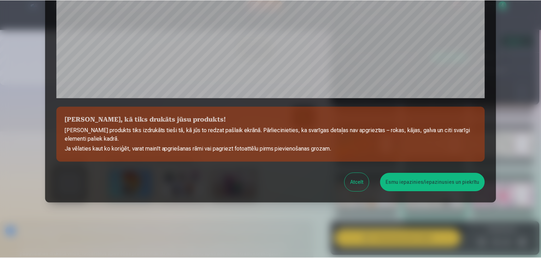
scroll to position [251, 0]
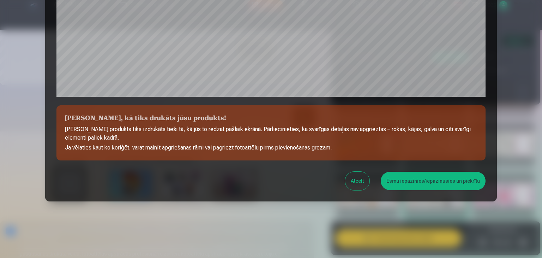
click at [434, 187] on button "Esmu iepazinies/iepazinusies un piekrītu" at bounding box center [433, 181] width 105 height 18
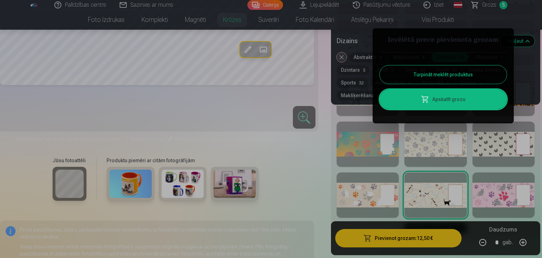
click at [483, 79] on button "Turpināt meklēt produktus" at bounding box center [443, 74] width 127 height 18
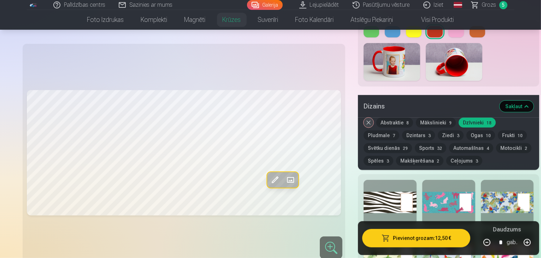
scroll to position [353, 0]
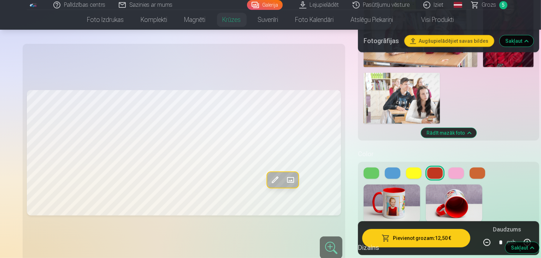
click at [487, 6] on span "Grozs" at bounding box center [489, 5] width 14 height 8
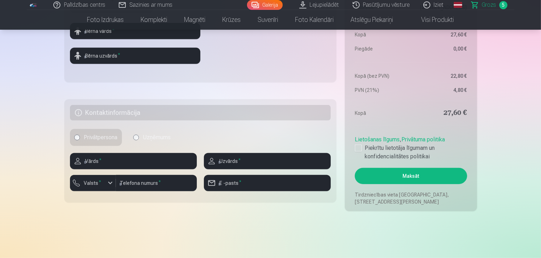
scroll to position [283, 0]
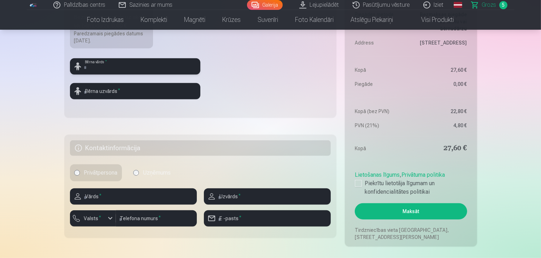
click at [185, 67] on input "text" at bounding box center [135, 66] width 130 height 16
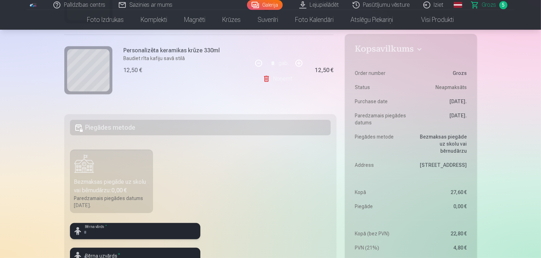
scroll to position [212, 0]
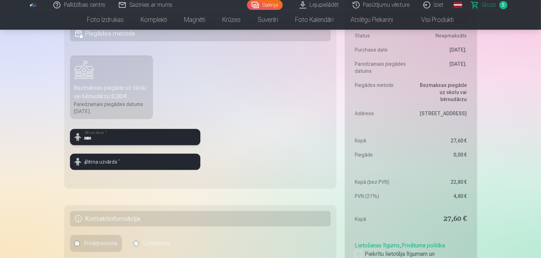
type input "****"
click at [172, 161] on input "text" at bounding box center [135, 162] width 130 height 16
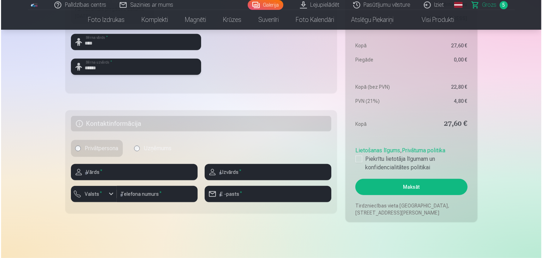
scroll to position [318, 0]
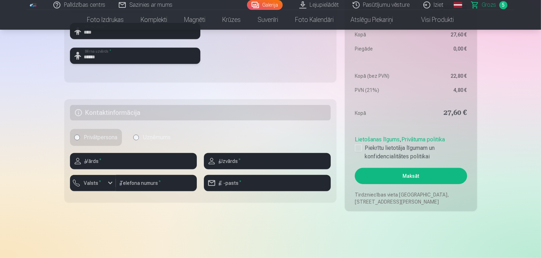
type input "******"
click at [153, 160] on input "text" at bounding box center [133, 161] width 127 height 16
click at [109, 137] on label "Privātpersona" at bounding box center [96, 137] width 52 height 17
click at [120, 163] on input "text" at bounding box center [133, 161] width 127 height 16
type input "*****"
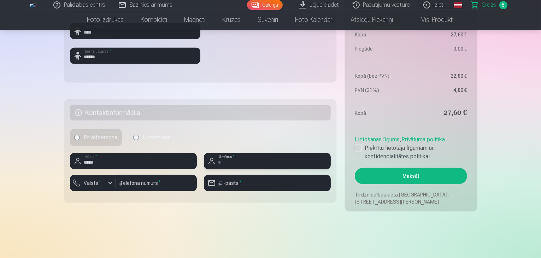
click at [244, 158] on input "text" at bounding box center [267, 161] width 127 height 16
type input "*********"
click at [109, 185] on div "button" at bounding box center [110, 183] width 8 height 8
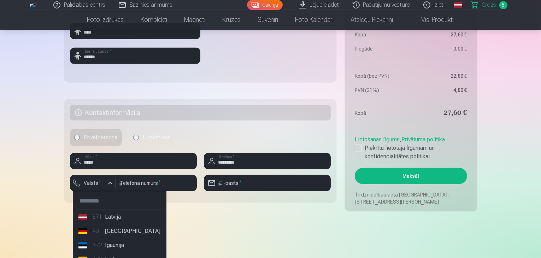
click at [125, 216] on li "+371 Latvija" at bounding box center [120, 217] width 88 height 14
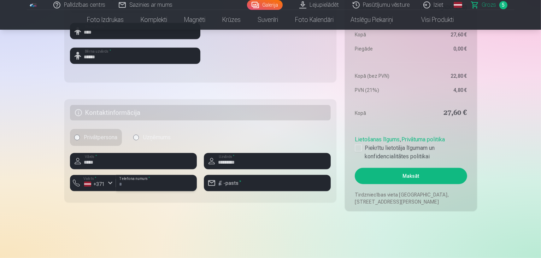
click at [143, 184] on input "number" at bounding box center [156, 183] width 81 height 16
type input "********"
click at [240, 188] on input "email" at bounding box center [267, 183] width 127 height 16
type input "**********"
click at [361, 148] on div at bounding box center [358, 147] width 7 height 7
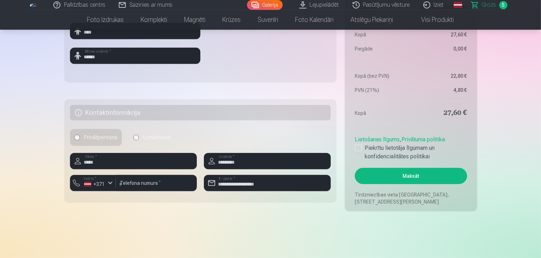
click at [392, 176] on button "Maksāt" at bounding box center [411, 176] width 112 height 16
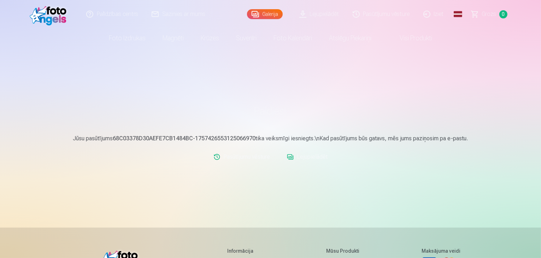
click at [487, 16] on span "Grozs" at bounding box center [489, 14] width 14 height 8
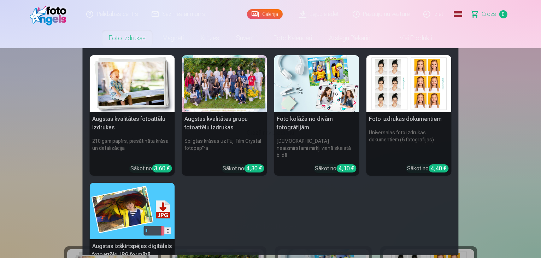
click at [219, 92] on div at bounding box center [224, 83] width 85 height 57
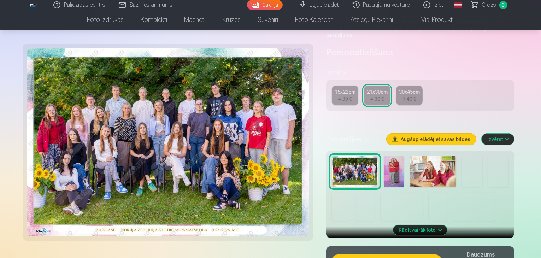
scroll to position [141, 0]
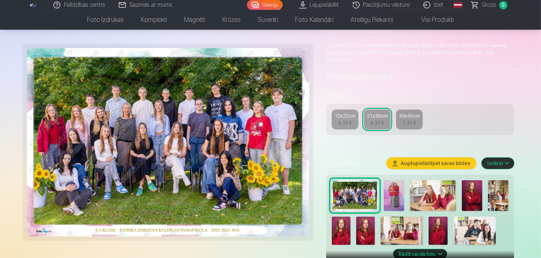
click at [245, 148] on img at bounding box center [168, 142] width 282 height 188
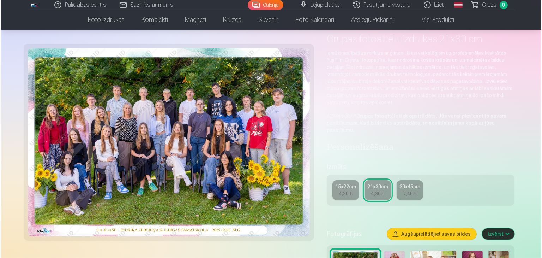
scroll to position [0, 0]
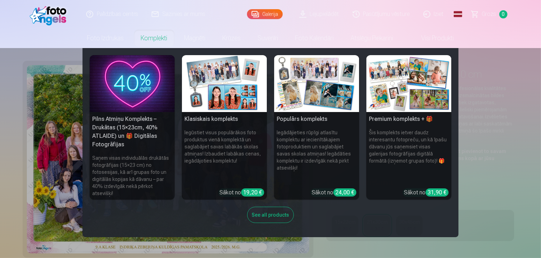
click at [162, 40] on link "Komplekti" at bounding box center [153, 38] width 43 height 20
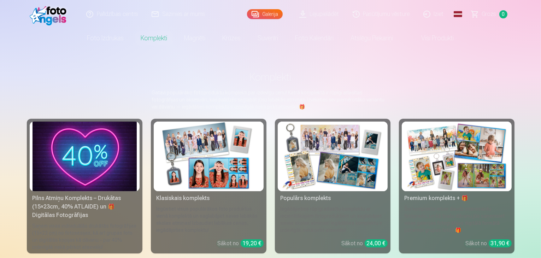
click at [192, 151] on img at bounding box center [208, 156] width 104 height 70
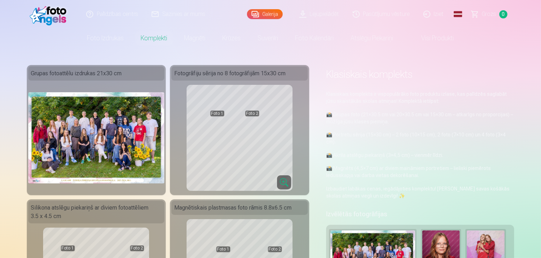
click at [105, 122] on img at bounding box center [96, 137] width 136 height 91
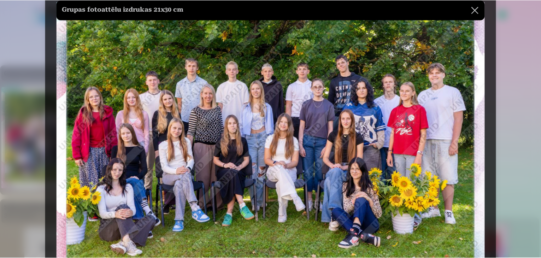
scroll to position [71, 0]
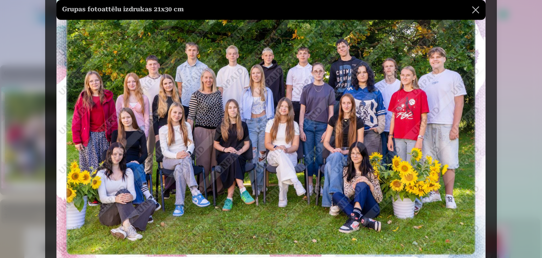
click at [467, 8] on button at bounding box center [476, 10] width 20 height 20
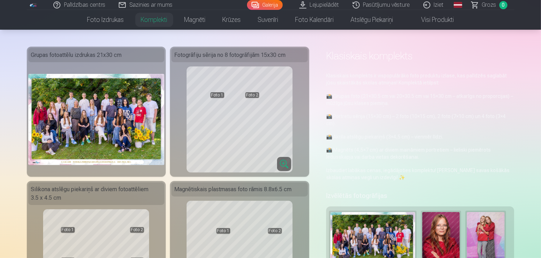
scroll to position [35, 0]
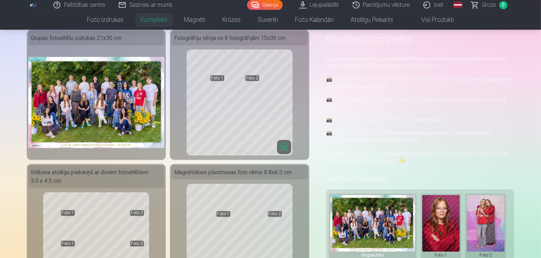
click at [433, 209] on button at bounding box center [441, 226] width 38 height 63
click at [97, 21] on div at bounding box center [270, 129] width 541 height 258
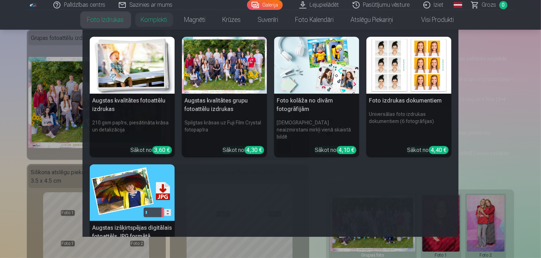
click at [244, 83] on div at bounding box center [224, 65] width 85 height 57
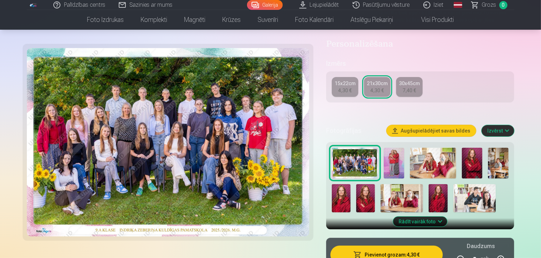
scroll to position [141, 0]
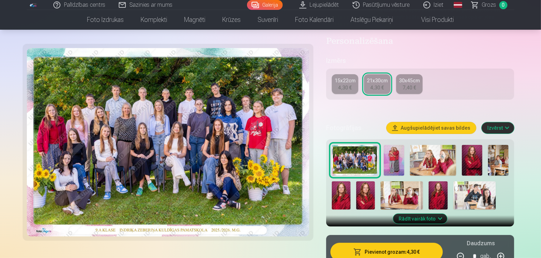
click at [475, 148] on img at bounding box center [472, 160] width 20 height 31
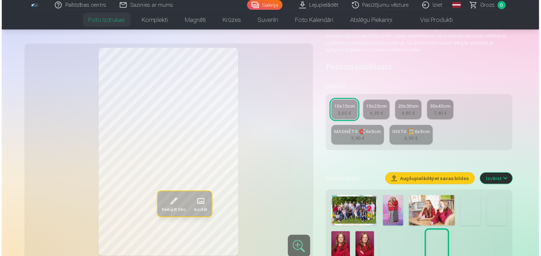
scroll to position [106, 0]
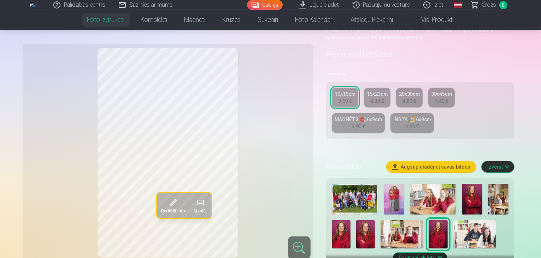
click at [356, 220] on img at bounding box center [365, 234] width 19 height 28
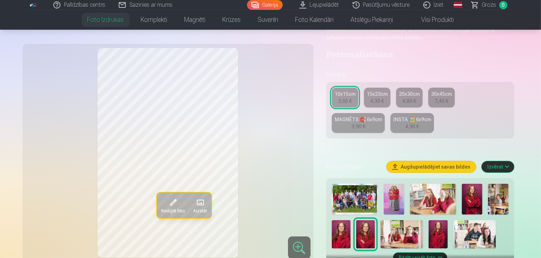
click at [404, 184] on img at bounding box center [393, 199] width 20 height 31
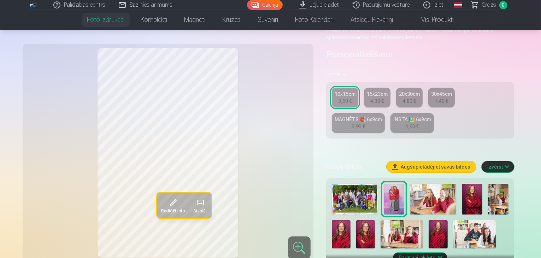
click at [447, 184] on img at bounding box center [433, 199] width 46 height 31
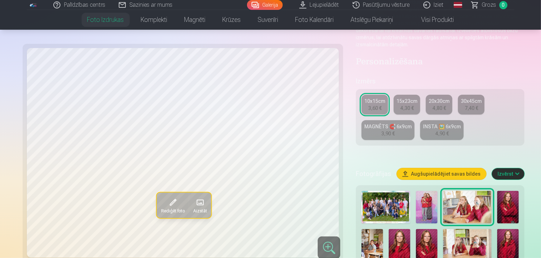
click at [362, 191] on img at bounding box center [385, 207] width 48 height 32
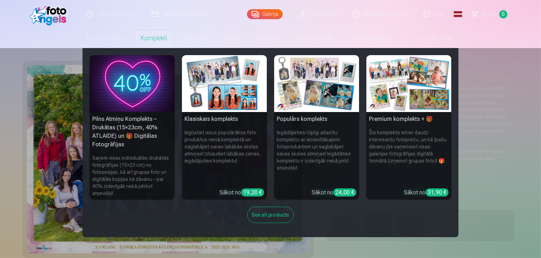
click at [161, 43] on link "Komplekti" at bounding box center [153, 38] width 43 height 20
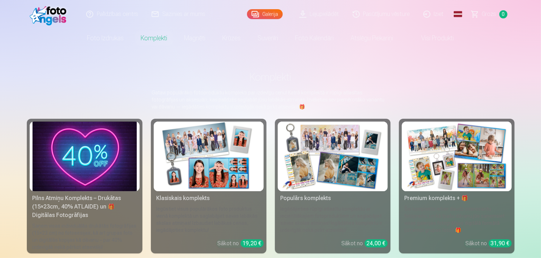
click at [186, 159] on img at bounding box center [208, 156] width 104 height 70
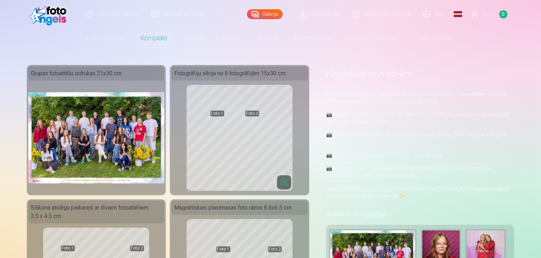
click at [90, 114] on img at bounding box center [96, 137] width 136 height 91
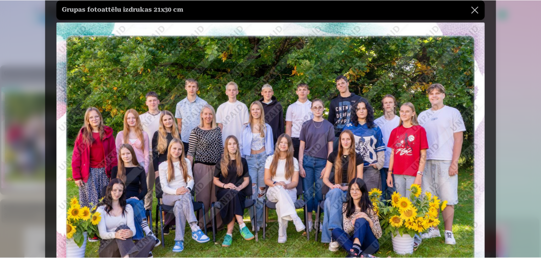
scroll to position [71, 0]
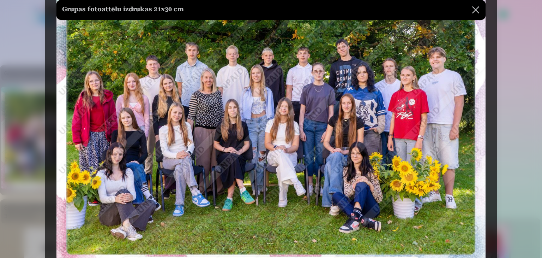
click at [475, 15] on button at bounding box center [476, 10] width 20 height 20
